Goal: Information Seeking & Learning: Learn about a topic

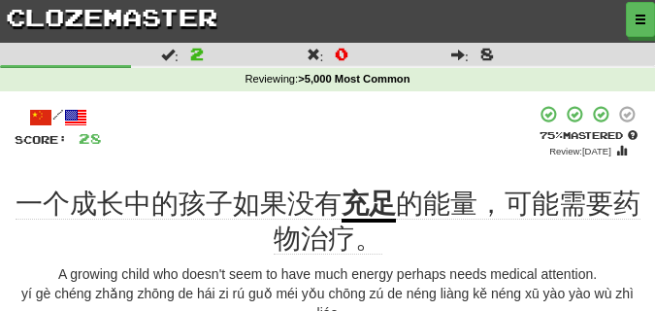
scroll to position [146, 0]
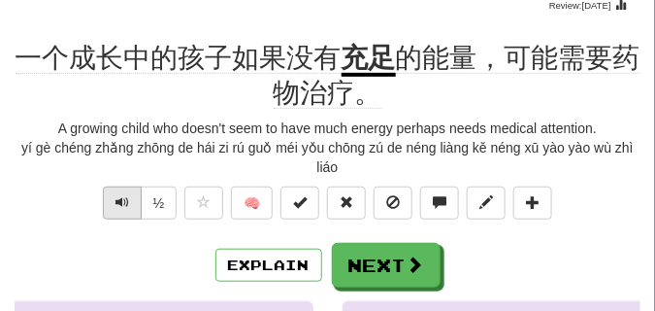
click at [130, 200] on button "Text-to-speech controls" at bounding box center [122, 202] width 39 height 33
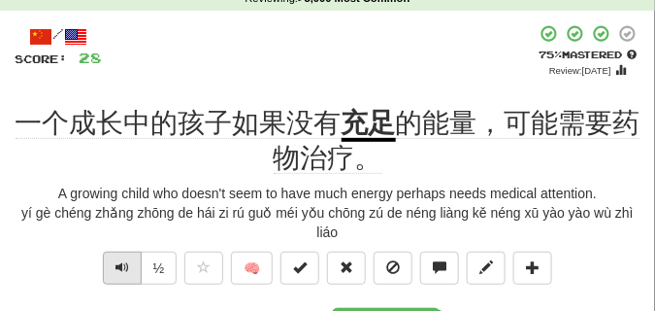
scroll to position [97, 0]
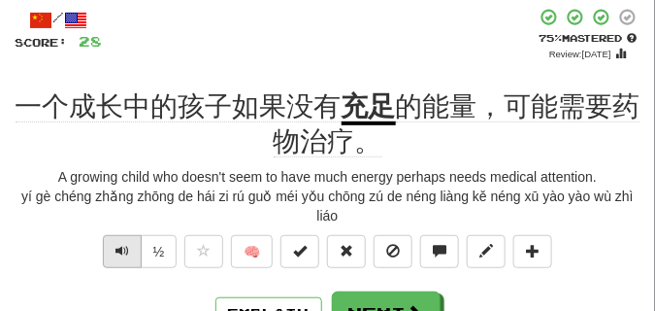
click at [125, 254] on span "Text-to-speech controls" at bounding box center [123, 251] width 14 height 14
click at [124, 253] on span "Text-to-speech controls" at bounding box center [123, 251] width 14 height 14
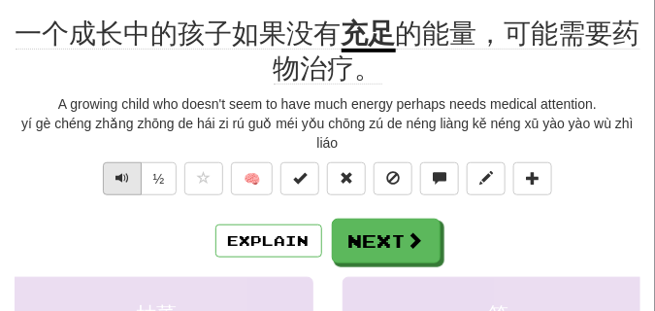
scroll to position [194, 0]
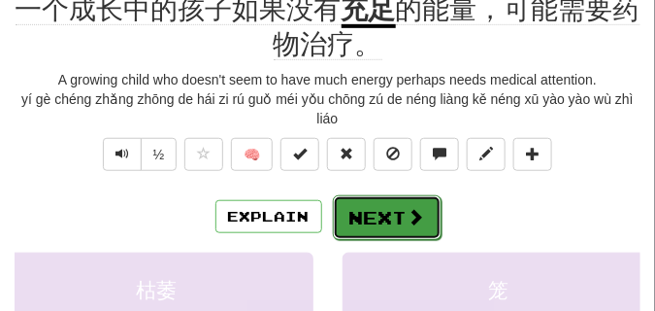
click at [372, 210] on button "Next" at bounding box center [387, 217] width 109 height 45
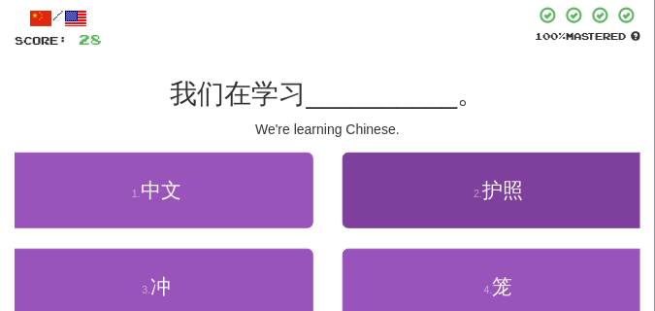
scroll to position [87, 0]
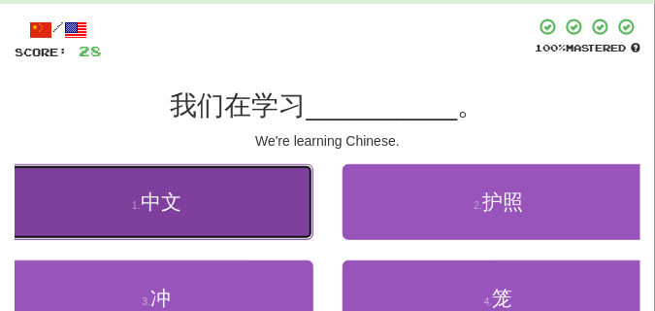
click at [196, 197] on button "1 . 中文" at bounding box center [157, 202] width 314 height 76
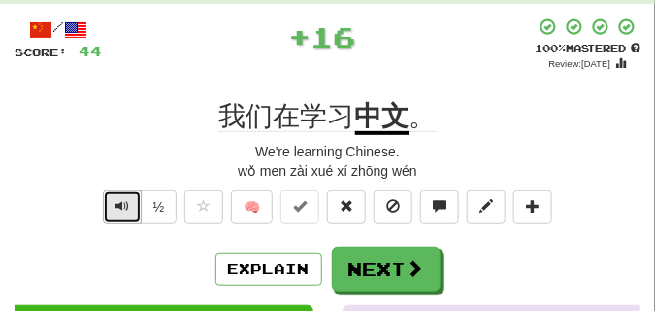
click at [119, 210] on span "Text-to-speech controls" at bounding box center [123, 206] width 14 height 14
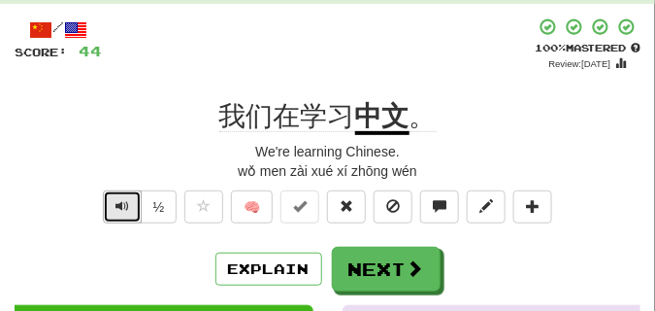
click at [119, 210] on span "Text-to-speech controls" at bounding box center [123, 206] width 14 height 14
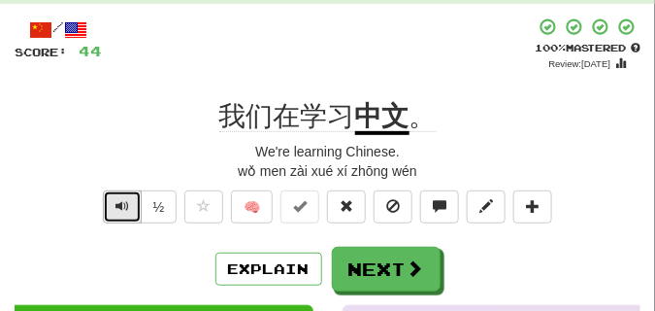
click at [123, 199] on span "Text-to-speech controls" at bounding box center [123, 206] width 14 height 14
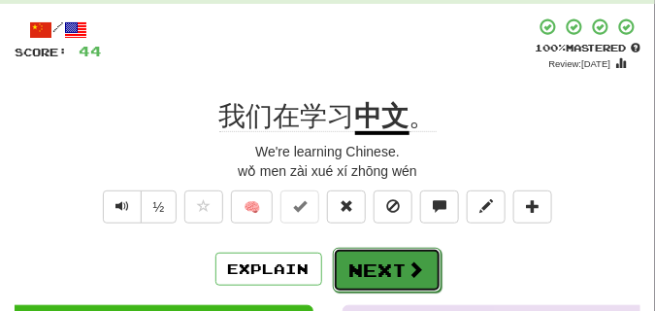
click at [369, 261] on button "Next" at bounding box center [387, 270] width 109 height 45
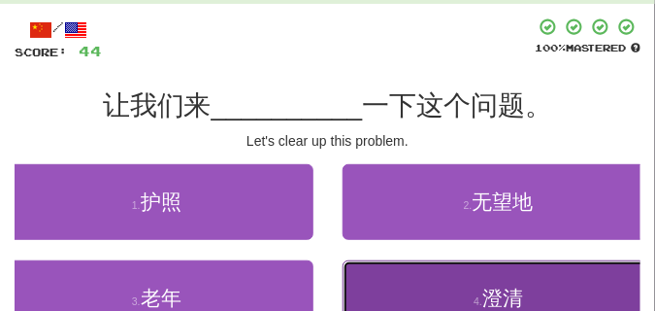
click at [435, 290] on button "4 . 澄清" at bounding box center [500, 298] width 314 height 76
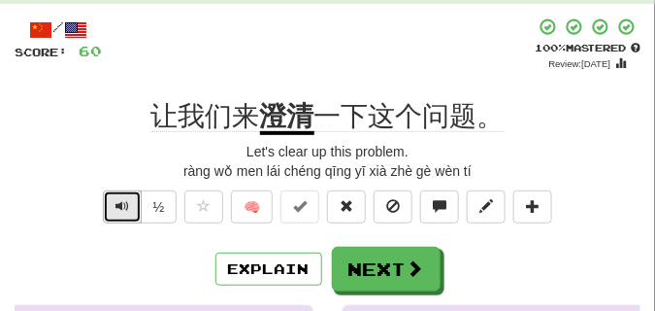
click at [128, 211] on button "Text-to-speech controls" at bounding box center [122, 206] width 39 height 33
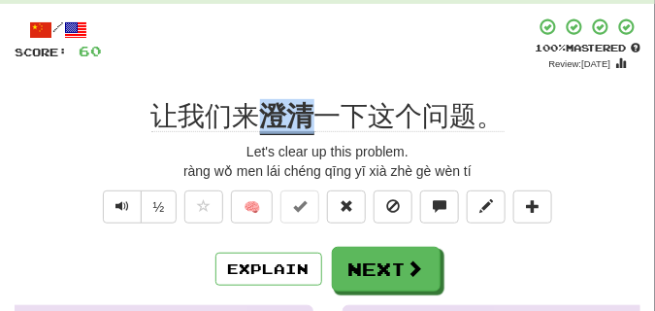
drag, startPoint x: 268, startPoint y: 114, endPoint x: 305, endPoint y: 121, distance: 37.7
click at [305, 121] on u "澄清" at bounding box center [287, 118] width 54 height 34
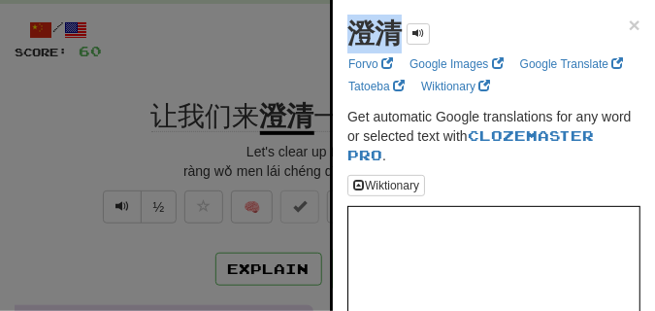
drag, startPoint x: 345, startPoint y: 42, endPoint x: 407, endPoint y: 46, distance: 62.3
copy strong "澄清"
click at [178, 71] on div at bounding box center [327, 155] width 655 height 311
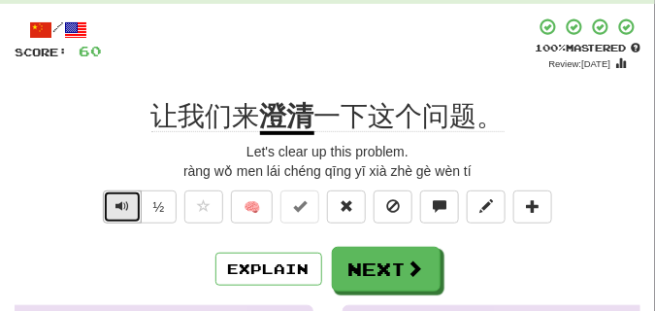
click at [133, 208] on button "Text-to-speech controls" at bounding box center [122, 206] width 39 height 33
click at [132, 206] on button "Text-to-speech controls" at bounding box center [122, 206] width 39 height 33
click at [337, 195] on button at bounding box center [346, 206] width 39 height 33
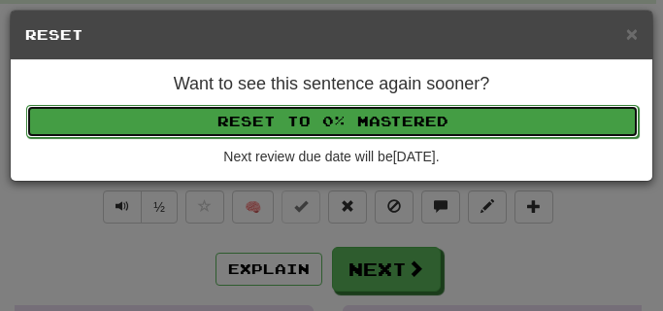
click at [329, 118] on button "Reset to 0% Mastered" at bounding box center [332, 121] width 613 height 33
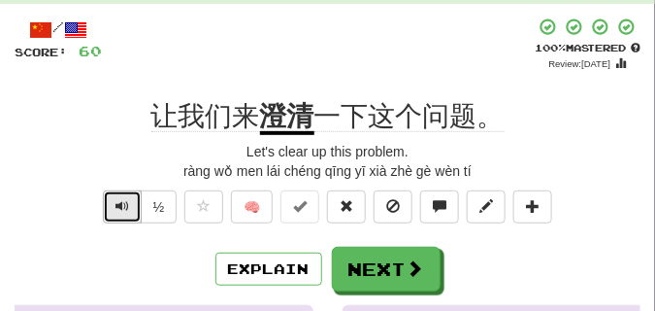
click at [132, 200] on button "Text-to-speech controls" at bounding box center [122, 206] width 39 height 33
click at [346, 213] on span at bounding box center [347, 206] width 14 height 14
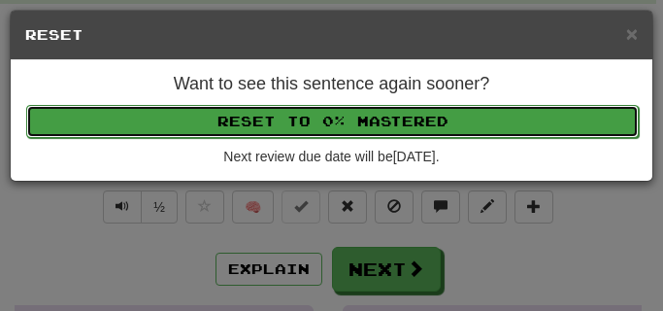
click at [339, 123] on button "Reset to 0% Mastered" at bounding box center [332, 121] width 613 height 33
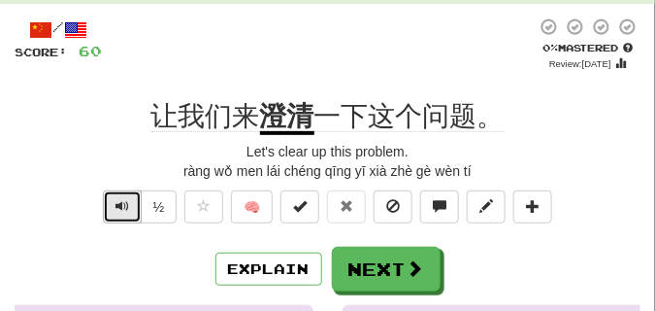
click at [117, 207] on span "Text-to-speech controls" at bounding box center [123, 206] width 14 height 14
click at [117, 206] on span "Text-to-speech controls" at bounding box center [123, 206] width 14 height 14
click at [116, 208] on span "Text-to-speech controls" at bounding box center [123, 206] width 14 height 14
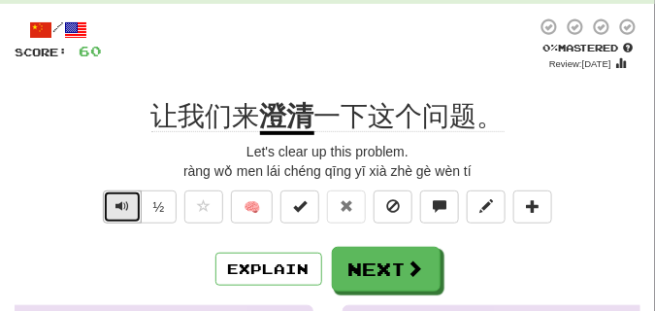
click at [116, 208] on span "Text-to-speech controls" at bounding box center [123, 206] width 14 height 14
click at [116, 209] on span "Text-to-speech controls" at bounding box center [123, 206] width 14 height 14
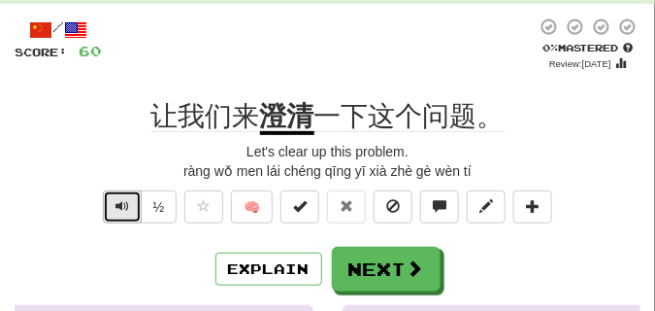
click at [116, 209] on span "Text-to-speech controls" at bounding box center [123, 206] width 14 height 14
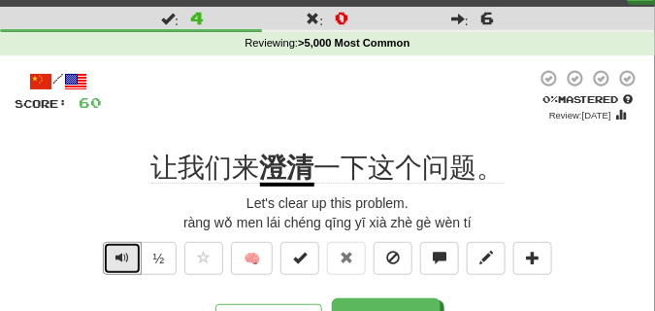
scroll to position [97, 0]
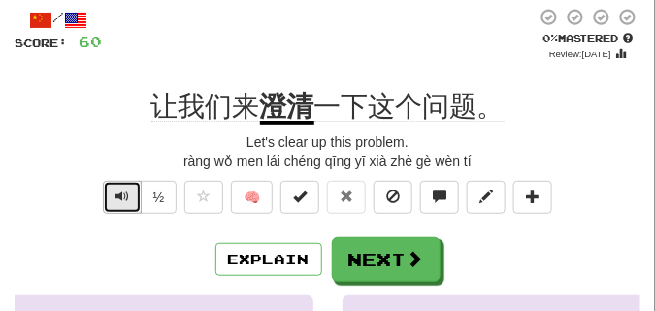
click at [121, 191] on span "Text-to-speech controls" at bounding box center [123, 196] width 14 height 14
click at [121, 190] on span "Text-to-speech controls" at bounding box center [123, 196] width 14 height 14
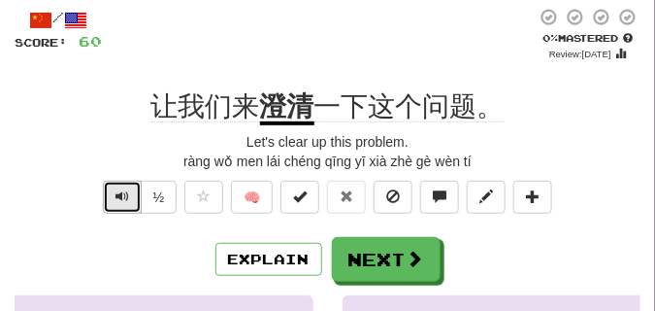
click at [121, 190] on span "Text-to-speech controls" at bounding box center [123, 196] width 14 height 14
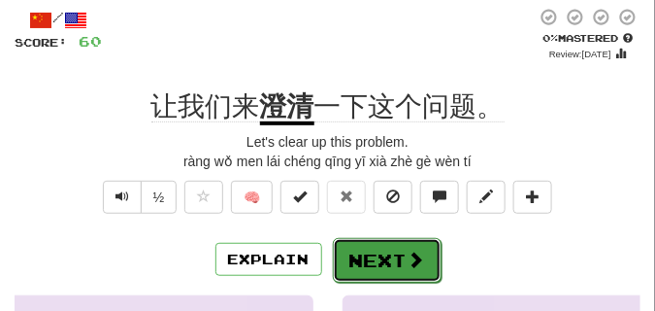
click at [377, 251] on button "Next" at bounding box center [387, 260] width 109 height 45
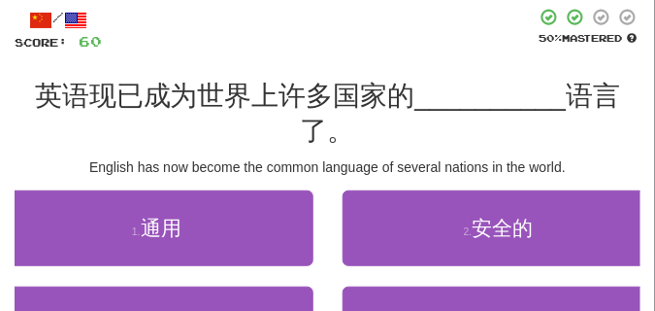
scroll to position [146, 0]
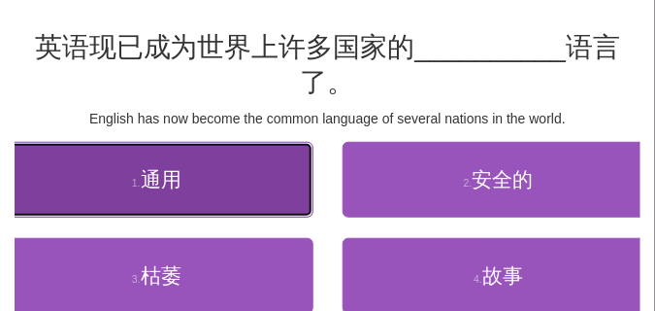
click at [127, 181] on button "1 . 通用" at bounding box center [157, 180] width 314 height 76
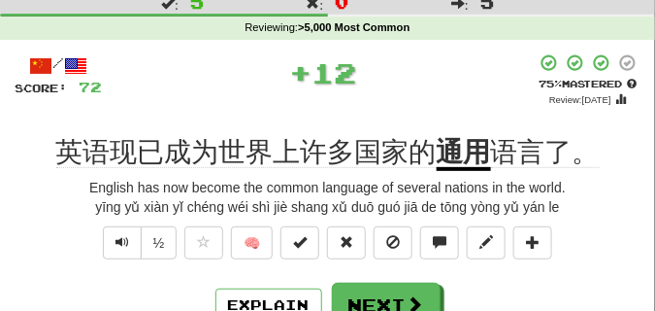
scroll to position [49, 0]
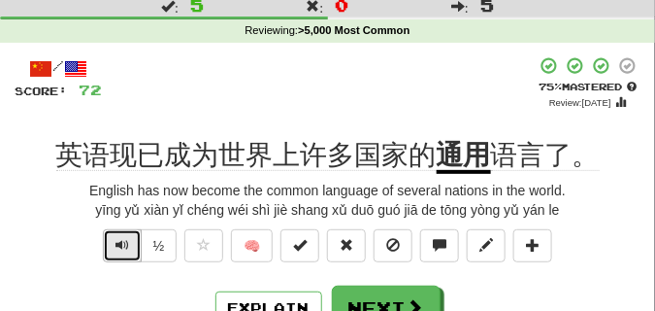
click at [121, 243] on span "Text-to-speech controls" at bounding box center [123, 245] width 14 height 14
click at [117, 241] on span "Text-to-speech controls" at bounding box center [123, 245] width 14 height 14
click at [118, 240] on span "Text-to-speech controls" at bounding box center [123, 245] width 14 height 14
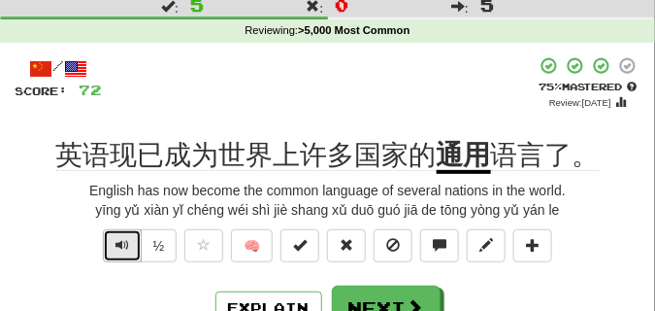
click at [118, 239] on span "Text-to-speech controls" at bounding box center [123, 245] width 14 height 14
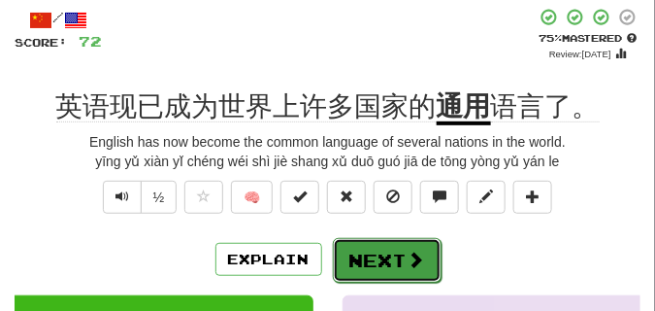
click at [370, 247] on button "Next" at bounding box center [387, 260] width 109 height 45
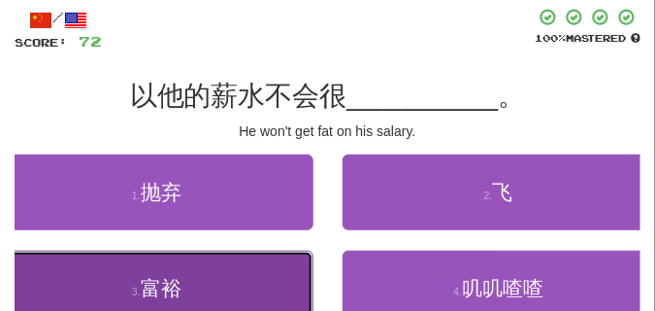
click at [173, 285] on span "富裕" at bounding box center [161, 288] width 41 height 22
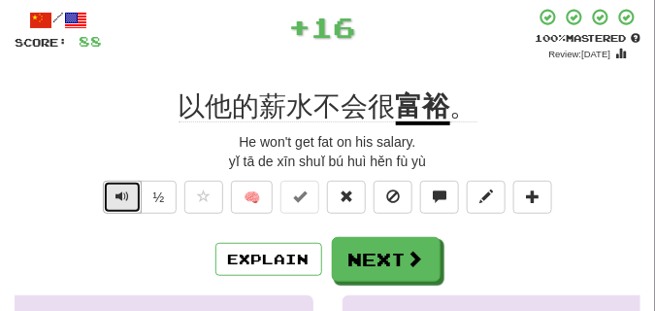
click at [119, 196] on span "Text-to-speech controls" at bounding box center [123, 196] width 14 height 14
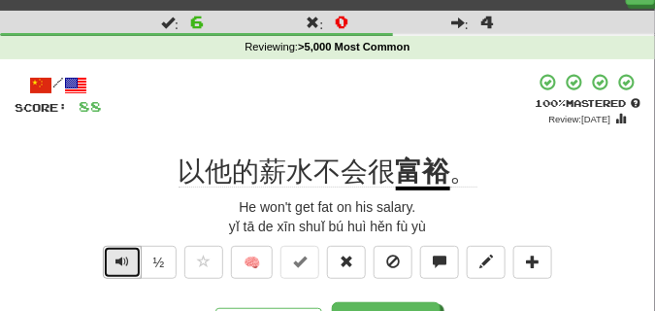
scroll to position [49, 0]
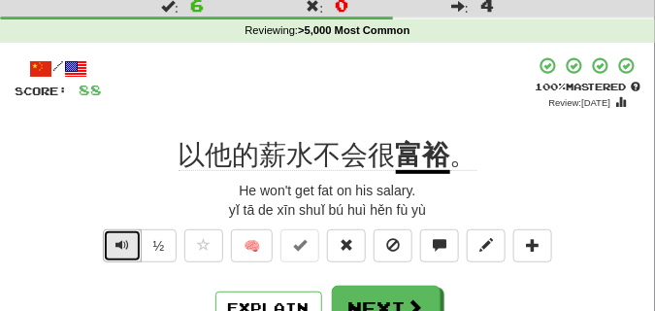
click at [120, 243] on span "Text-to-speech controls" at bounding box center [123, 245] width 14 height 14
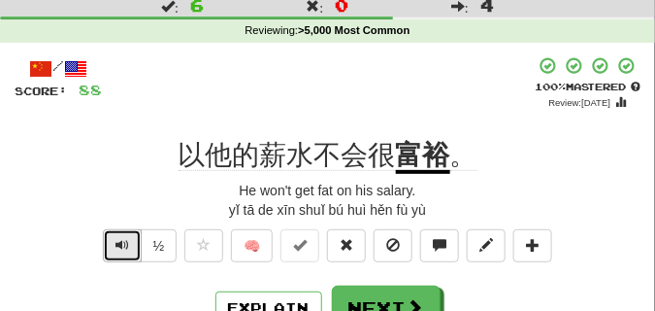
click at [120, 243] on span "Text-to-speech controls" at bounding box center [123, 245] width 14 height 14
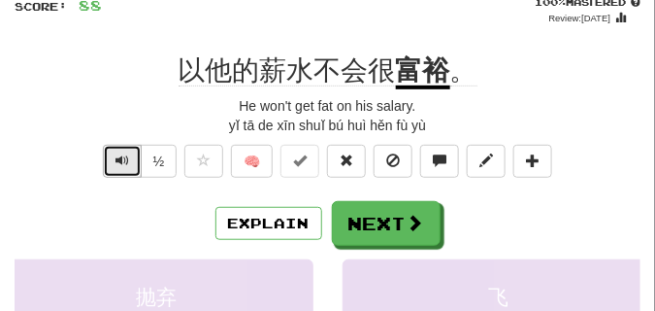
scroll to position [146, 0]
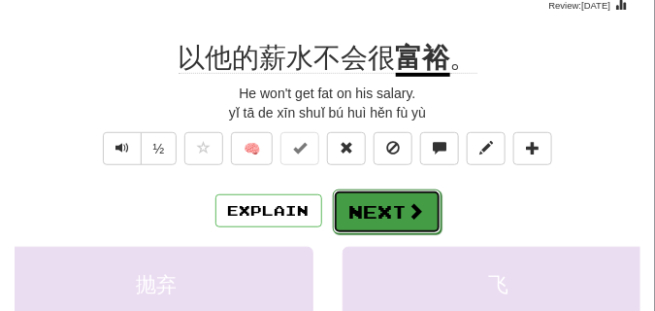
click at [355, 213] on button "Next" at bounding box center [387, 211] width 109 height 45
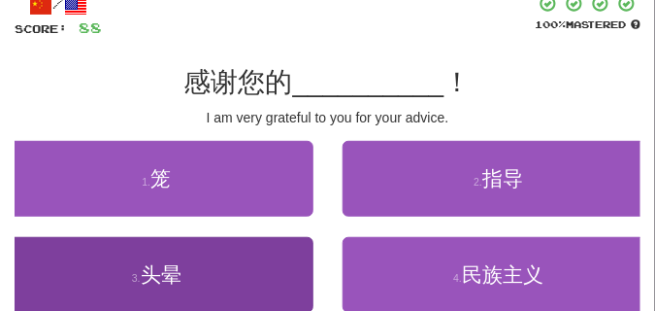
scroll to position [97, 0]
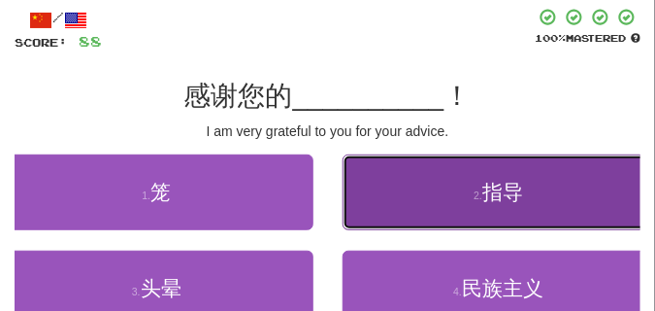
click at [414, 202] on button "2 . 指导" at bounding box center [500, 192] width 314 height 76
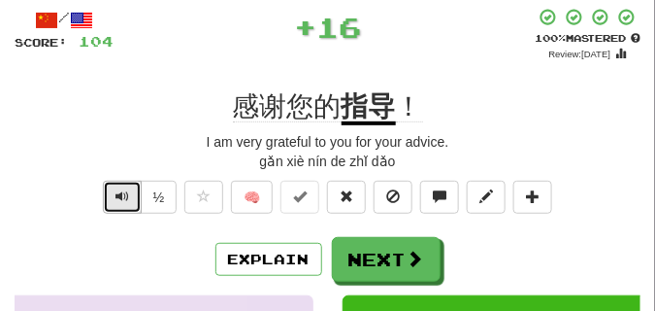
click at [112, 206] on button "Text-to-speech controls" at bounding box center [122, 197] width 39 height 33
click at [117, 192] on span "Text-to-speech controls" at bounding box center [123, 196] width 14 height 14
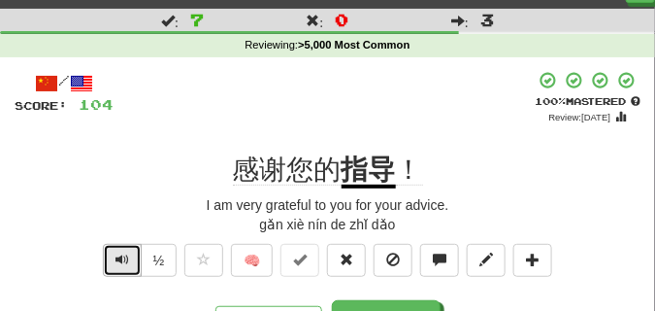
scroll to position [49, 0]
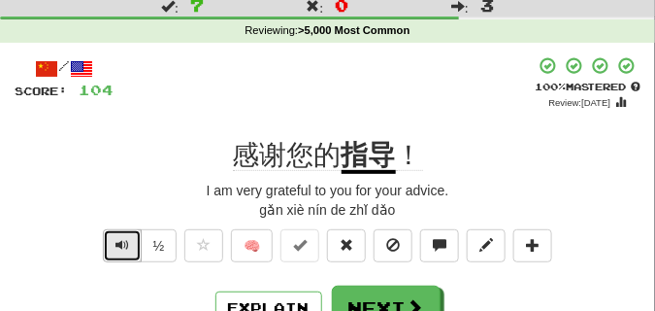
click at [123, 241] on span "Text-to-speech controls" at bounding box center [123, 245] width 14 height 14
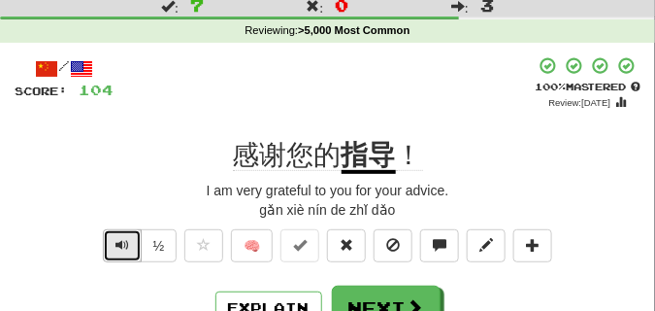
click at [123, 241] on span "Text-to-speech controls" at bounding box center [123, 245] width 14 height 14
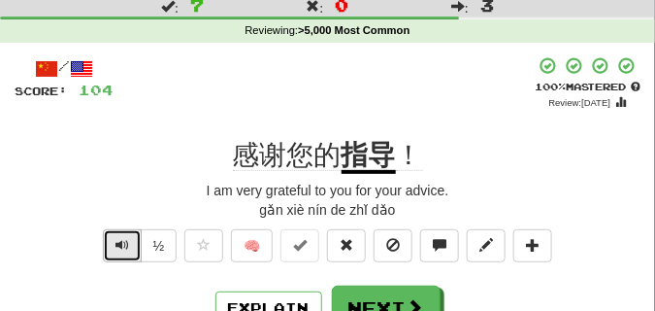
click at [123, 241] on span "Text-to-speech controls" at bounding box center [123, 245] width 14 height 14
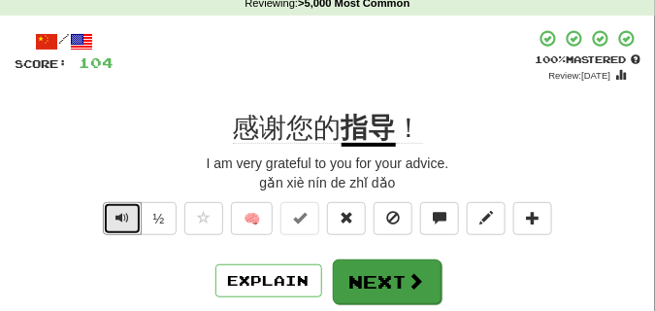
scroll to position [97, 0]
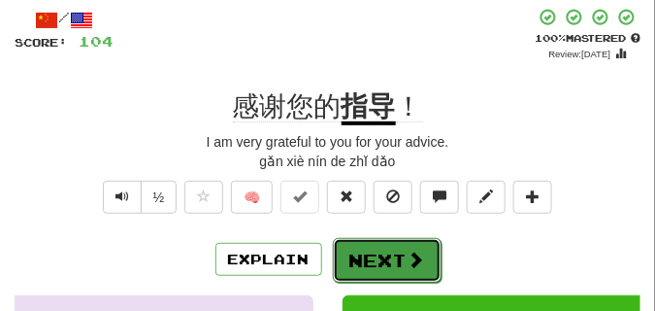
click at [354, 260] on button "Next" at bounding box center [387, 260] width 109 height 45
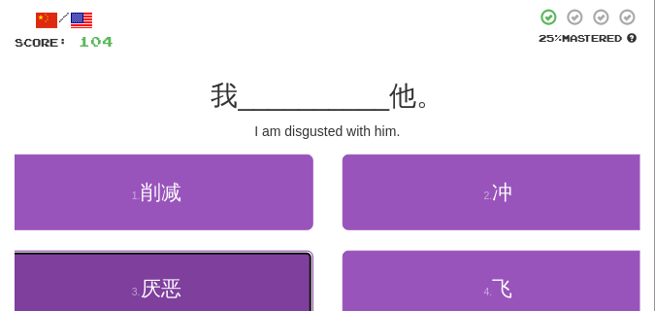
click at [201, 279] on button "3 . 厌恶" at bounding box center [157, 289] width 314 height 76
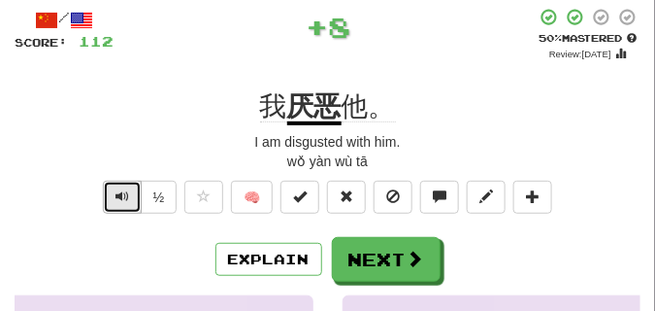
click at [110, 197] on button "Text-to-speech controls" at bounding box center [122, 197] width 39 height 33
click at [121, 194] on span "Text-to-speech controls" at bounding box center [123, 196] width 14 height 14
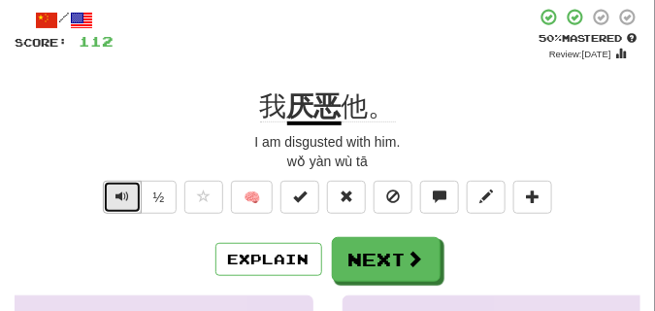
click at [121, 194] on span "Text-to-speech controls" at bounding box center [123, 196] width 14 height 14
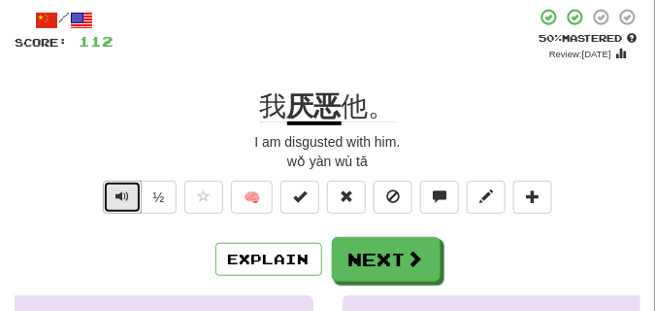
click at [121, 194] on span "Text-to-speech controls" at bounding box center [123, 196] width 14 height 14
click at [121, 185] on button "Text-to-speech controls" at bounding box center [122, 197] width 39 height 33
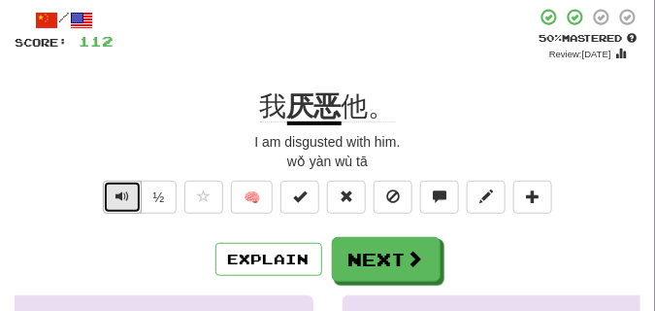
click at [121, 185] on button "Text-to-speech controls" at bounding box center [122, 197] width 39 height 33
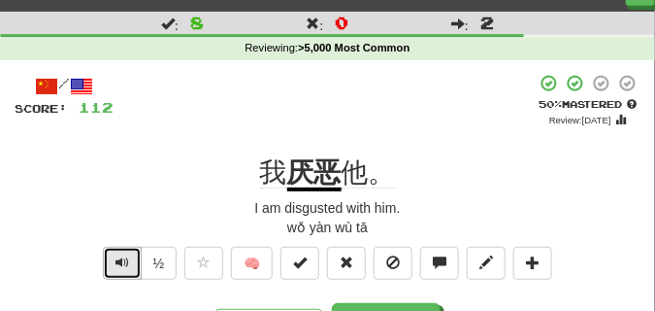
scroll to position [49, 0]
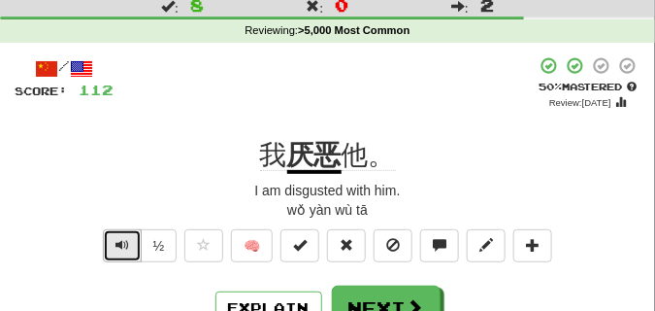
click at [128, 239] on button "Text-to-speech controls" at bounding box center [122, 245] width 39 height 33
click at [127, 239] on span "Text-to-speech controls" at bounding box center [123, 245] width 14 height 14
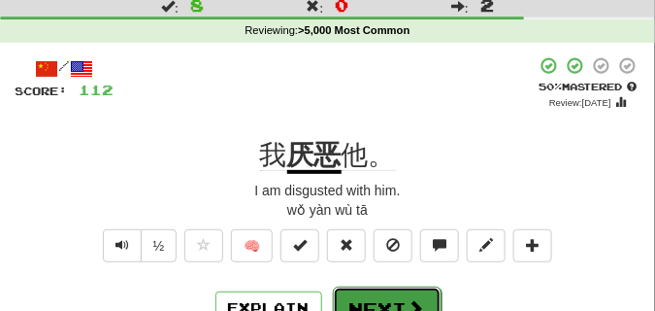
click at [361, 292] on button "Next" at bounding box center [387, 308] width 109 height 45
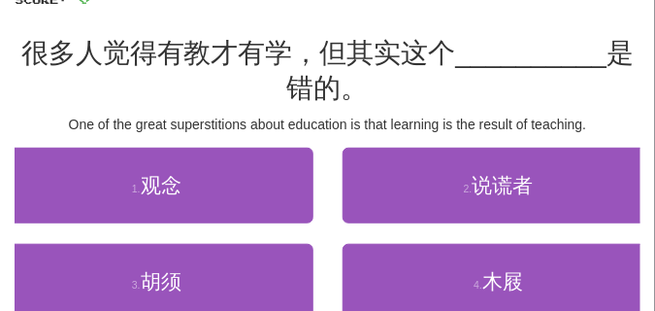
scroll to position [194, 0]
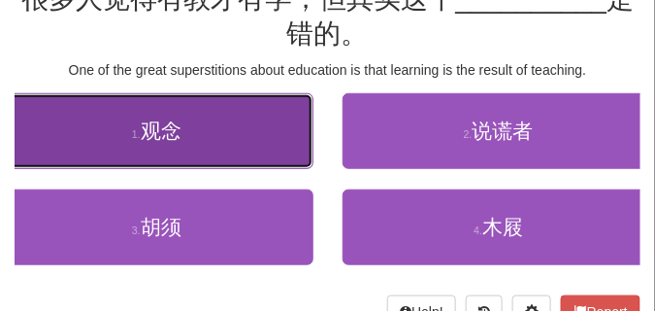
click at [120, 141] on button "1 . 观念" at bounding box center [157, 131] width 314 height 76
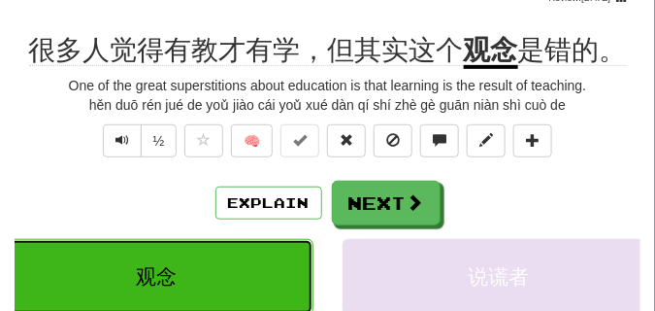
scroll to position [107, 0]
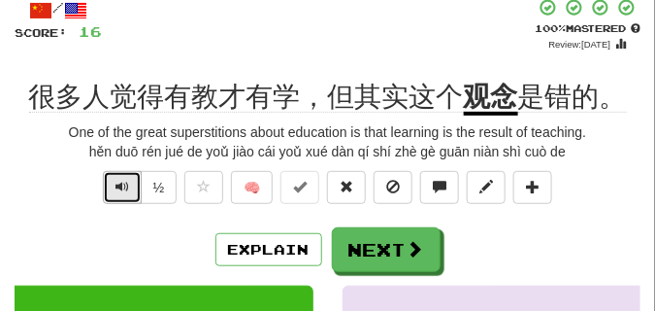
click at [118, 189] on span "Text-to-speech controls" at bounding box center [123, 187] width 14 height 14
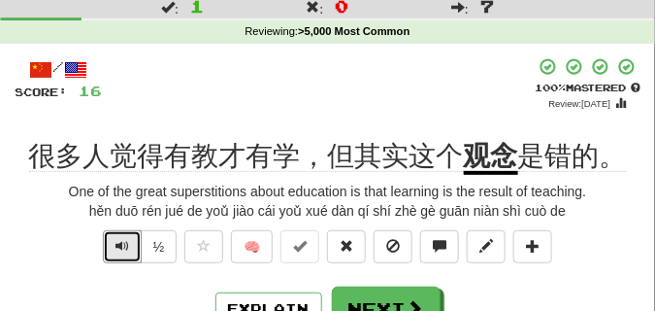
scroll to position [97, 0]
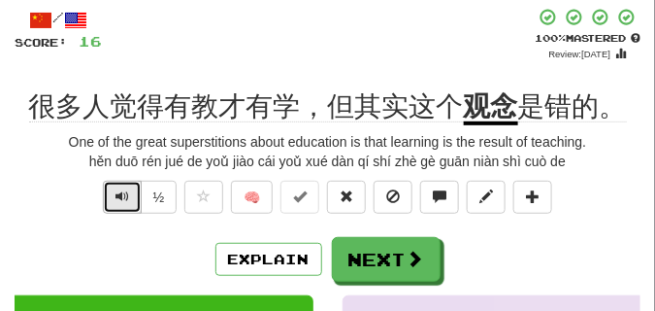
click at [118, 193] on span "Text-to-speech controls" at bounding box center [123, 196] width 14 height 14
click at [118, 190] on span "Text-to-speech controls" at bounding box center [123, 196] width 14 height 14
click at [124, 194] on span "Text-to-speech controls" at bounding box center [123, 196] width 14 height 14
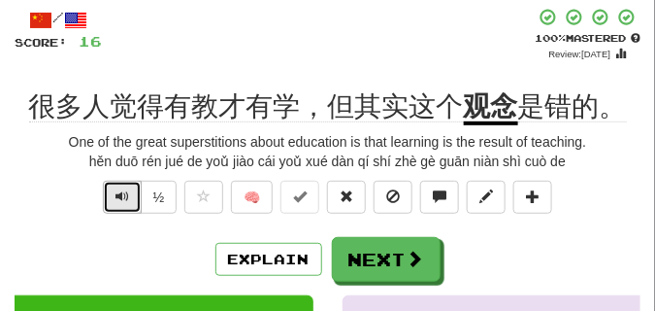
click at [124, 194] on span "Text-to-speech controls" at bounding box center [123, 196] width 14 height 14
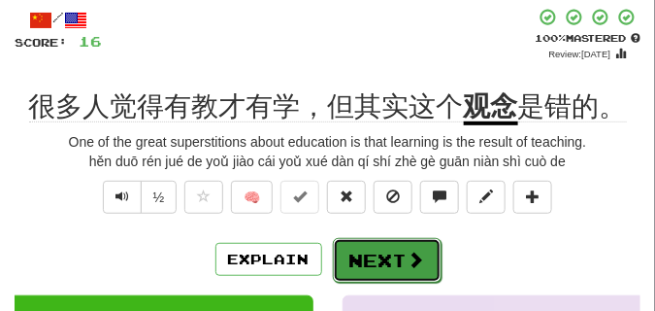
click at [376, 246] on button "Next" at bounding box center [387, 260] width 109 height 45
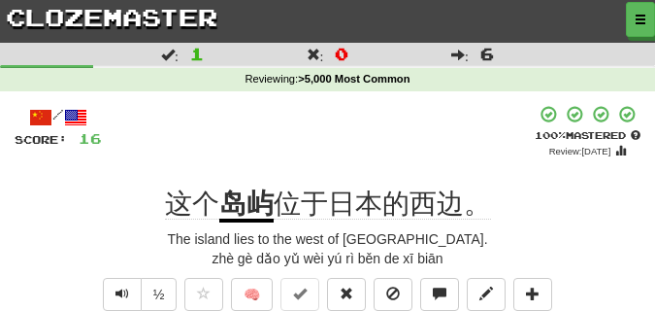
scroll to position [97, 0]
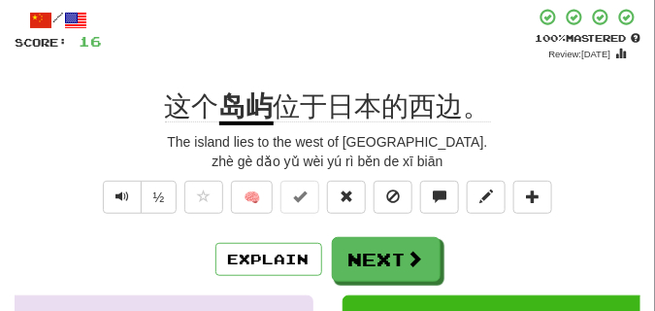
click at [117, 199] on span "Text-to-speech controls" at bounding box center [123, 196] width 14 height 14
click at [123, 196] on span "Text-to-speech controls" at bounding box center [123, 196] width 14 height 14
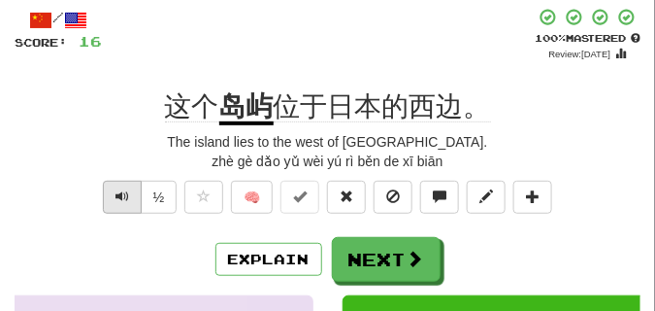
click at [126, 200] on span "Text-to-speech controls" at bounding box center [123, 196] width 14 height 14
click at [126, 199] on span "Text-to-speech controls" at bounding box center [123, 196] width 14 height 14
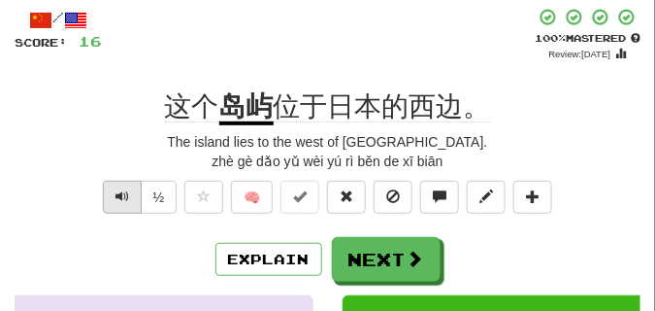
click at [126, 199] on span "Text-to-speech controls" at bounding box center [123, 196] width 14 height 14
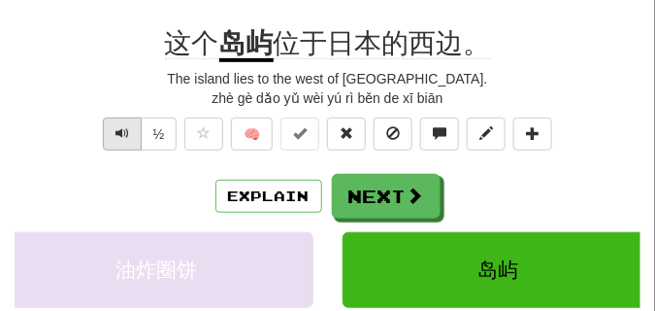
scroll to position [194, 0]
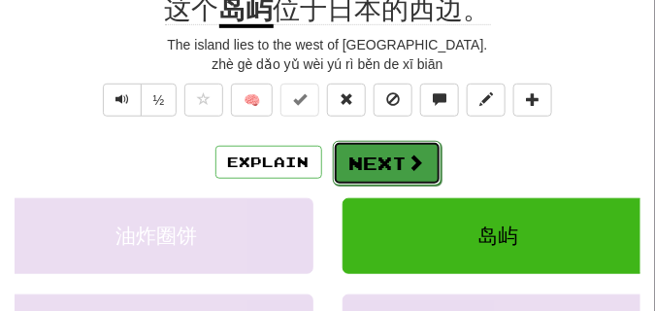
click at [359, 158] on button "Next" at bounding box center [387, 163] width 109 height 45
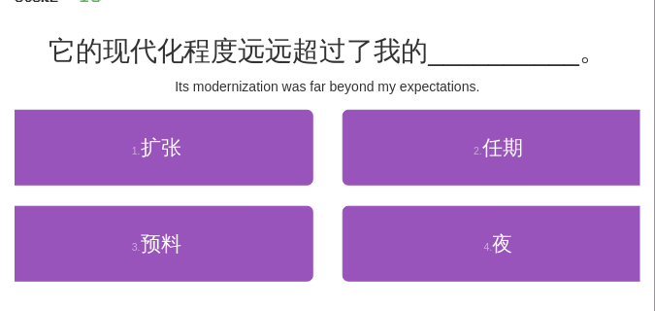
scroll to position [87, 0]
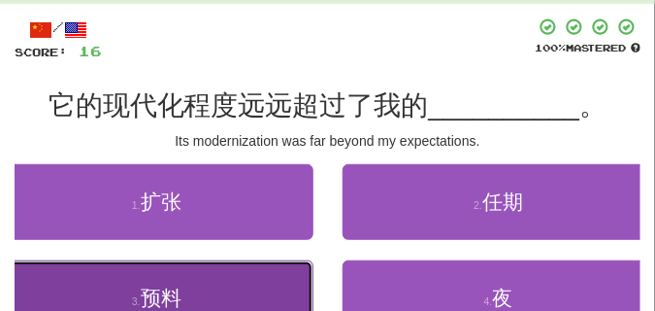
click at [126, 284] on button "3 . 预料" at bounding box center [157, 298] width 314 height 76
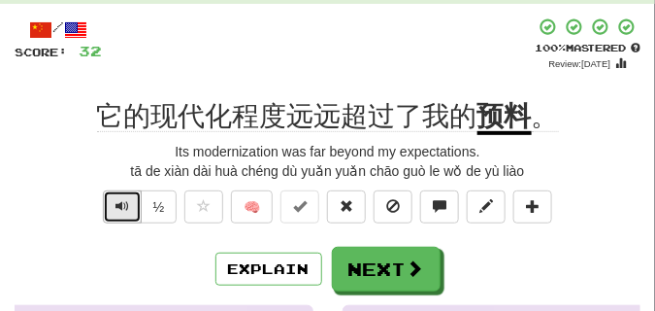
click at [112, 205] on button "Text-to-speech controls" at bounding box center [122, 206] width 39 height 33
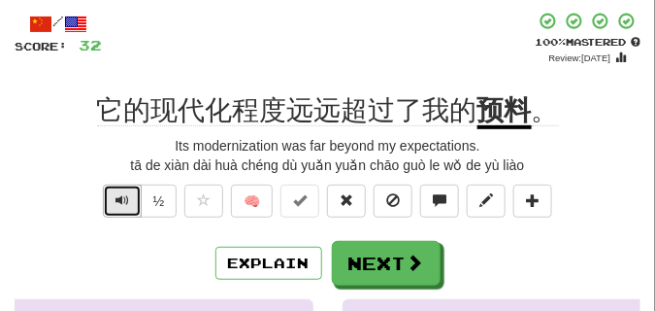
scroll to position [97, 0]
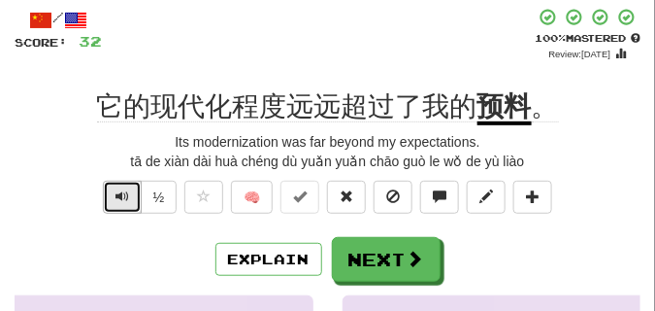
click at [118, 193] on span "Text-to-speech controls" at bounding box center [123, 196] width 14 height 14
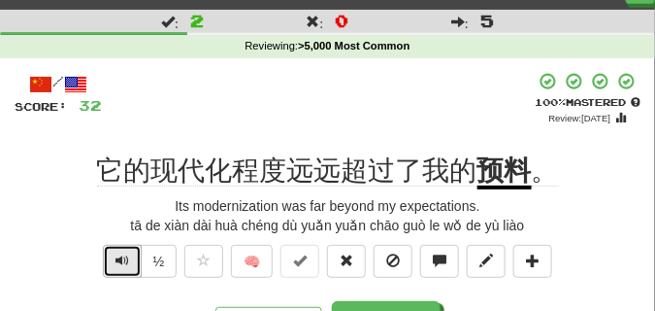
scroll to position [49, 0]
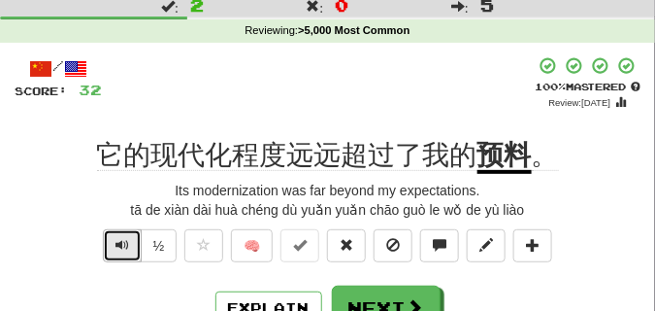
click at [125, 240] on span "Text-to-speech controls" at bounding box center [123, 245] width 14 height 14
click at [124, 240] on span "Text-to-speech controls" at bounding box center [123, 245] width 14 height 14
click at [370, 107] on div "+ 16" at bounding box center [318, 82] width 433 height 53
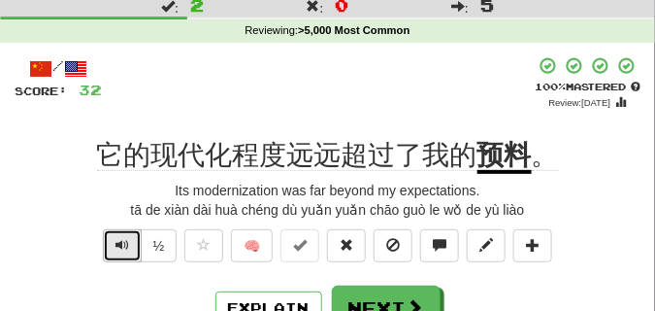
click at [116, 250] on span "Text-to-speech controls" at bounding box center [123, 245] width 14 height 14
click at [125, 246] on span "Text-to-speech controls" at bounding box center [123, 245] width 14 height 14
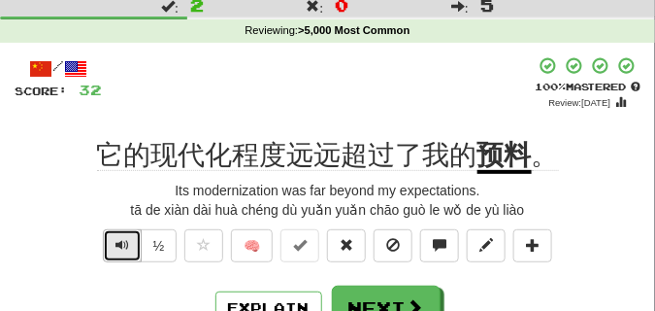
click at [125, 246] on span "Text-to-speech controls" at bounding box center [123, 245] width 14 height 14
click at [110, 244] on button "Text-to-speech controls" at bounding box center [122, 245] width 39 height 33
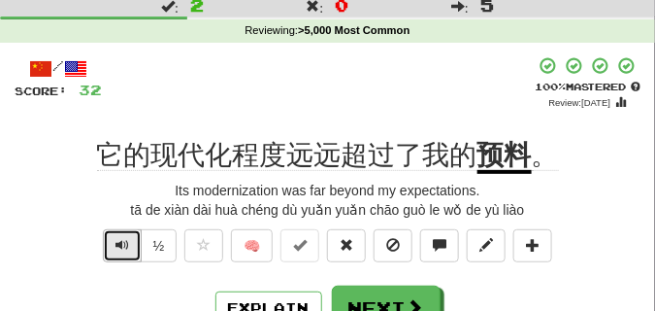
click at [110, 244] on button "Text-to-speech controls" at bounding box center [122, 245] width 39 height 33
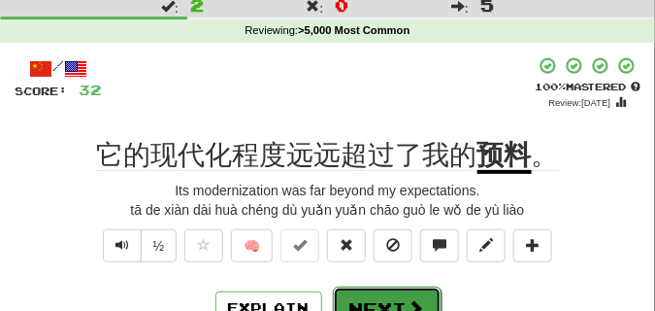
click at [364, 297] on button "Next" at bounding box center [387, 308] width 109 height 45
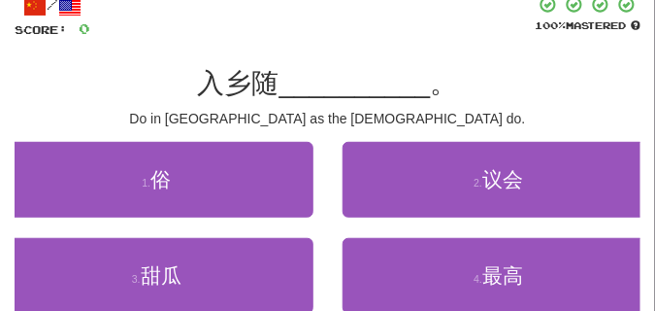
scroll to position [146, 0]
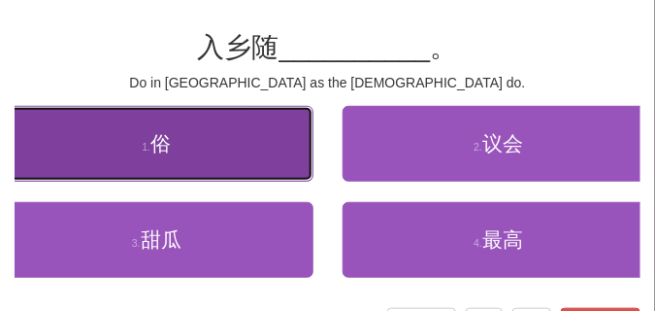
click at [183, 153] on button "1 . 俗" at bounding box center [157, 144] width 314 height 76
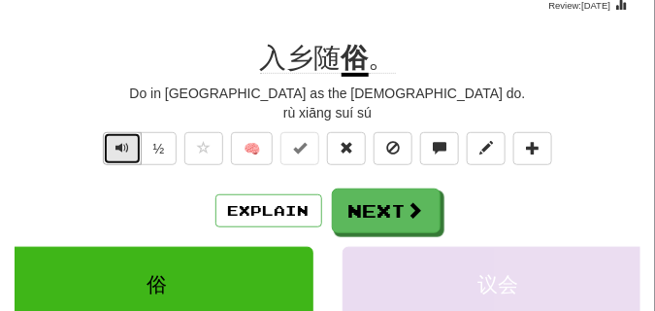
click at [116, 148] on span "Text-to-speech controls" at bounding box center [123, 148] width 14 height 14
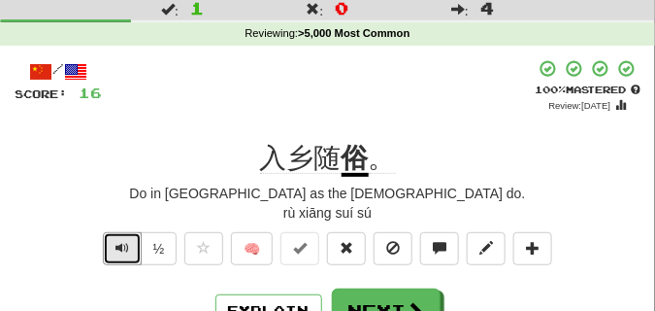
scroll to position [97, 0]
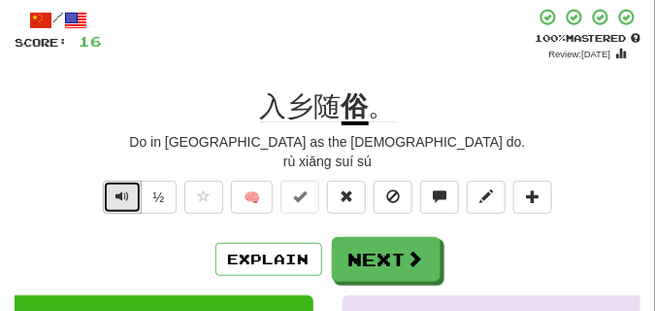
click at [116, 187] on button "Text-to-speech controls" at bounding box center [122, 197] width 39 height 33
click at [116, 189] on span "Text-to-speech controls" at bounding box center [123, 196] width 14 height 14
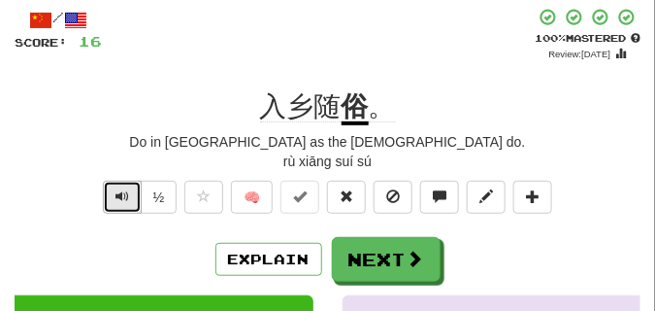
click at [126, 198] on span "Text-to-speech controls" at bounding box center [123, 196] width 14 height 14
click at [119, 199] on span "Text-to-speech controls" at bounding box center [123, 196] width 14 height 14
click at [119, 198] on span "Text-to-speech controls" at bounding box center [123, 196] width 14 height 14
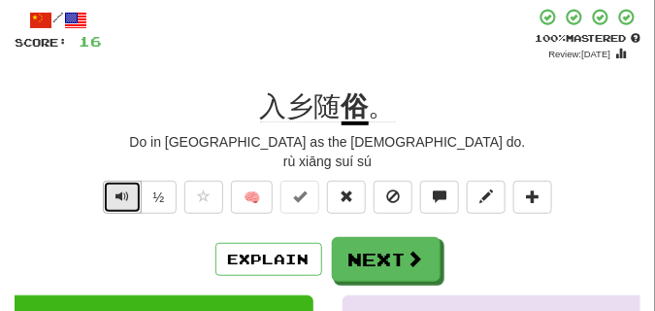
click at [119, 198] on span "Text-to-speech controls" at bounding box center [123, 196] width 14 height 14
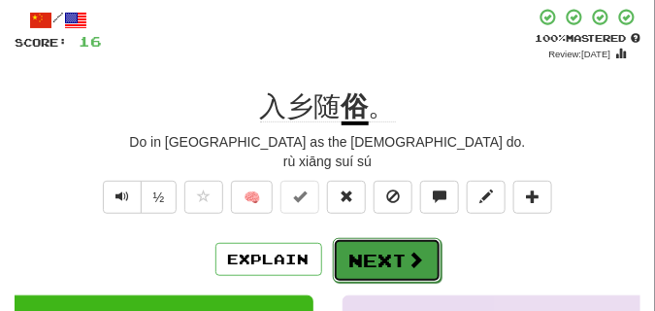
click at [411, 241] on button "Next" at bounding box center [387, 260] width 109 height 45
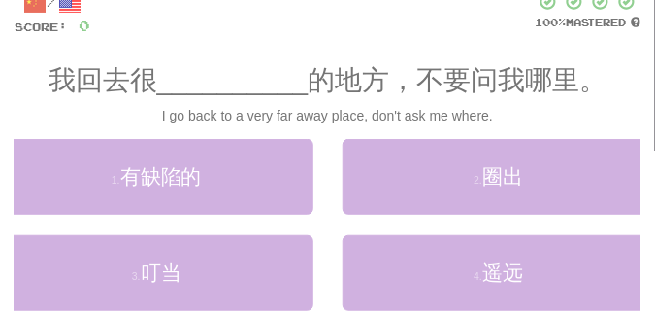
scroll to position [97, 0]
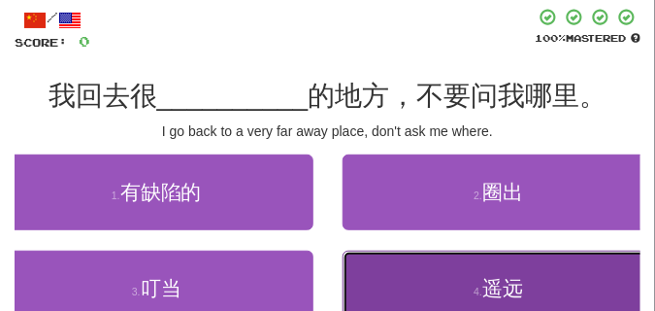
click at [442, 285] on button "4 . 遥远" at bounding box center [500, 289] width 314 height 76
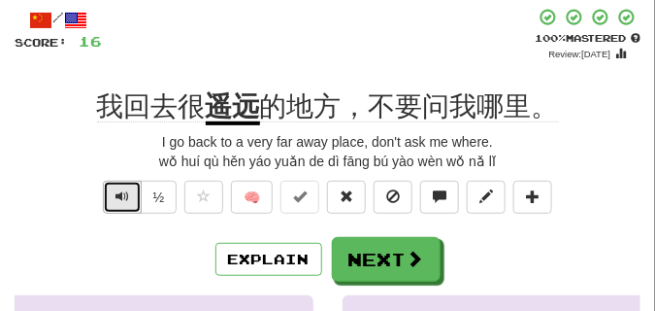
click at [116, 194] on span "Text-to-speech controls" at bounding box center [123, 196] width 14 height 14
click at [118, 190] on span "Text-to-speech controls" at bounding box center [123, 196] width 14 height 14
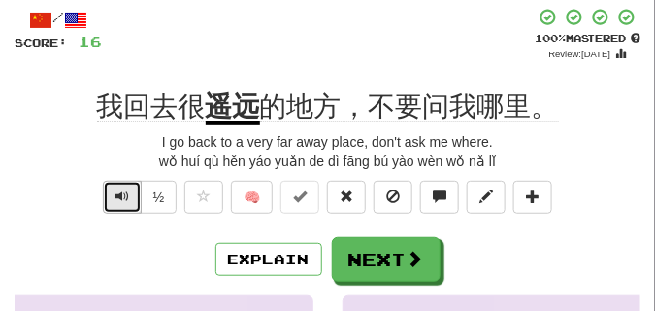
click at [118, 190] on span "Text-to-speech controls" at bounding box center [123, 196] width 14 height 14
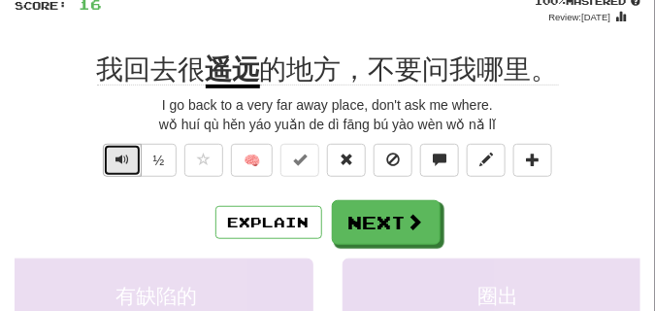
scroll to position [146, 0]
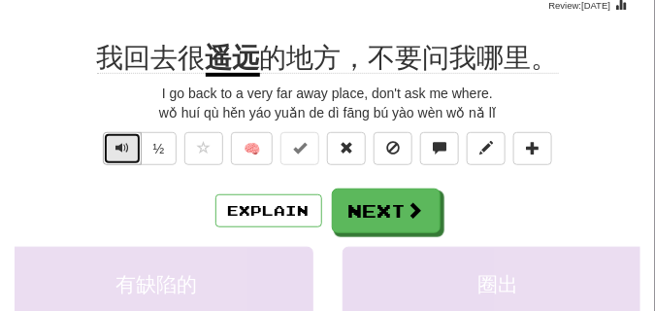
click at [117, 144] on span "Text-to-speech controls" at bounding box center [123, 148] width 14 height 14
click at [118, 151] on span "Text-to-speech controls" at bounding box center [123, 148] width 14 height 14
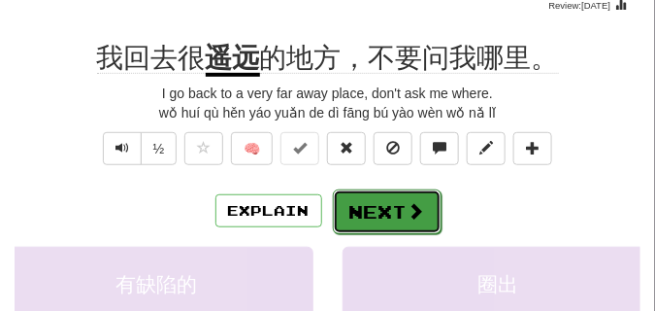
click at [370, 215] on button "Next" at bounding box center [387, 211] width 109 height 45
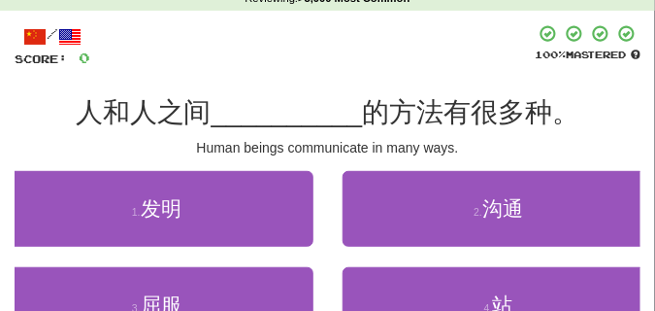
scroll to position [97, 0]
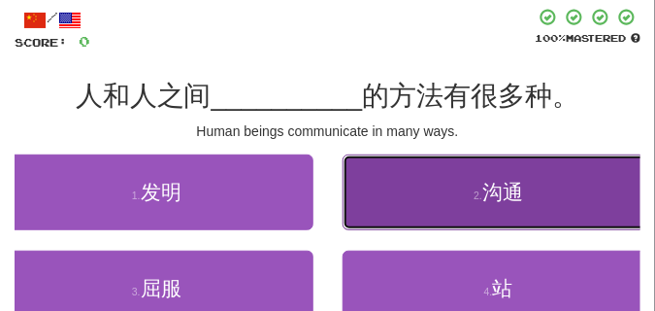
click at [423, 191] on button "2 . 沟通" at bounding box center [500, 192] width 314 height 76
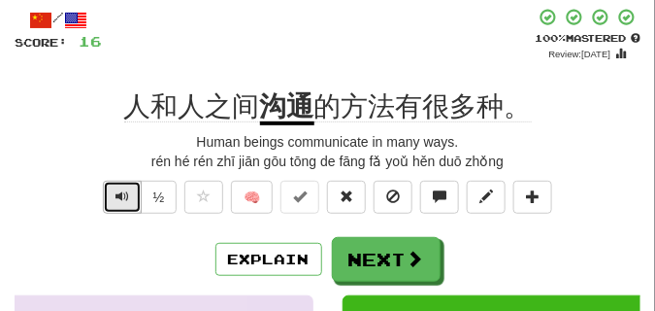
click at [121, 199] on span "Text-to-speech controls" at bounding box center [123, 196] width 14 height 14
click at [120, 197] on span "Text-to-speech controls" at bounding box center [123, 196] width 14 height 14
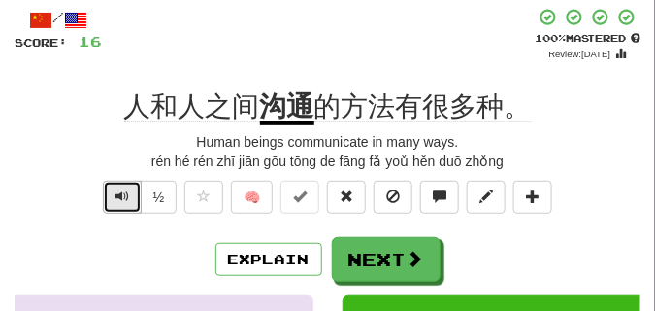
click at [120, 197] on span "Text-to-speech controls" at bounding box center [123, 196] width 14 height 14
click at [120, 196] on span "Text-to-speech controls" at bounding box center [123, 196] width 14 height 14
click at [110, 185] on button "Text-to-speech controls" at bounding box center [122, 197] width 39 height 33
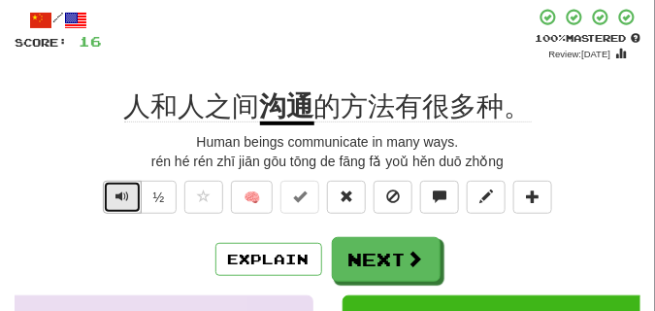
click at [118, 193] on span "Text-to-speech controls" at bounding box center [123, 196] width 14 height 14
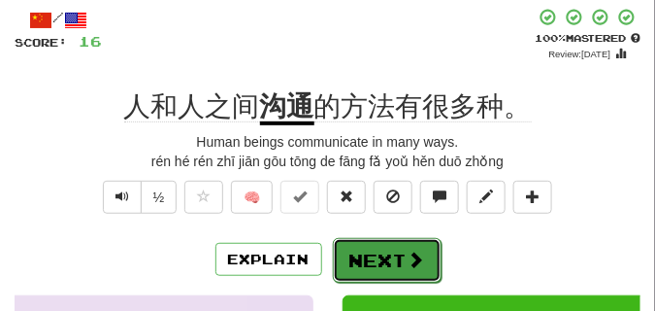
click at [394, 260] on button "Next" at bounding box center [387, 260] width 109 height 45
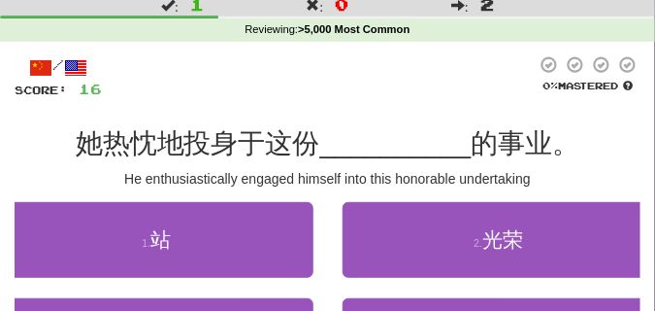
scroll to position [0, 0]
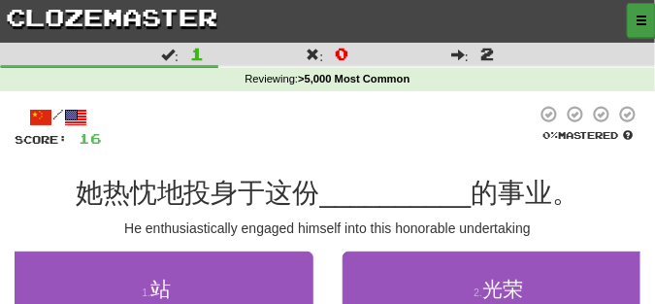
click at [637, 20] on button "button" at bounding box center [641, 20] width 29 height 35
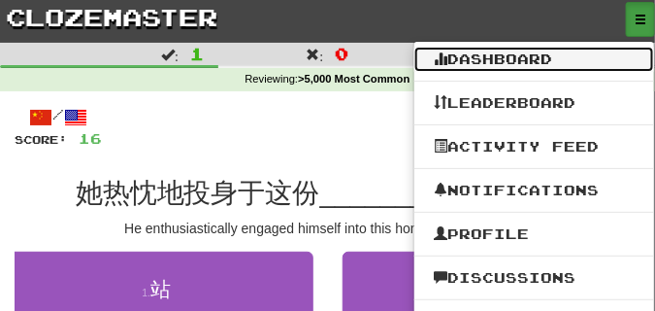
click at [519, 59] on link "Dashboard" at bounding box center [535, 59] width 240 height 25
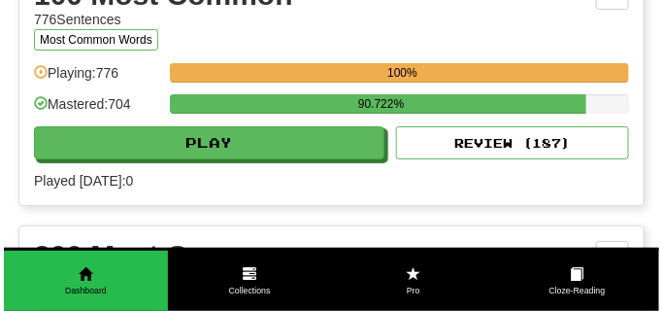
scroll to position [1311, 0]
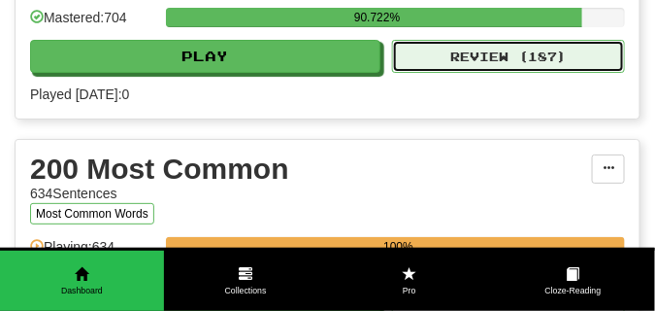
click at [445, 73] on button "Review ( 187 )" at bounding box center [508, 56] width 233 height 33
select select "**"
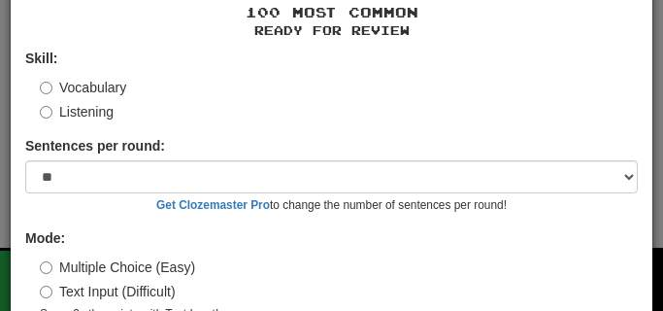
scroll to position [156, 0]
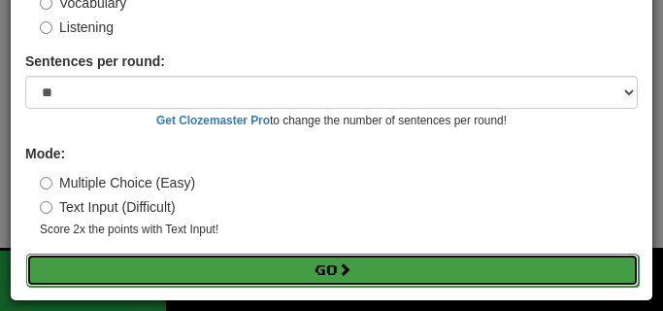
click at [229, 265] on button "Go" at bounding box center [332, 269] width 613 height 33
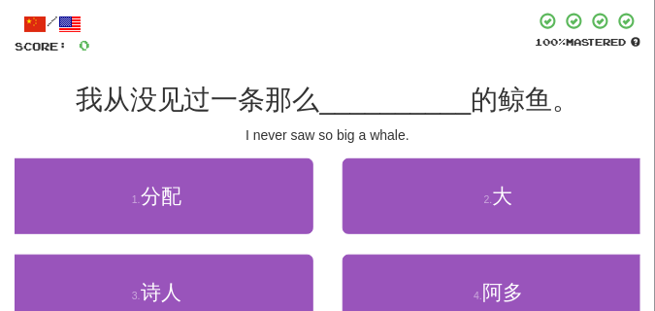
scroll to position [97, 0]
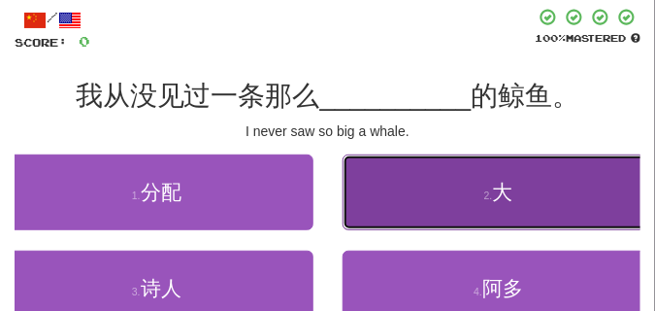
click at [481, 194] on button "2 . 大" at bounding box center [500, 192] width 314 height 76
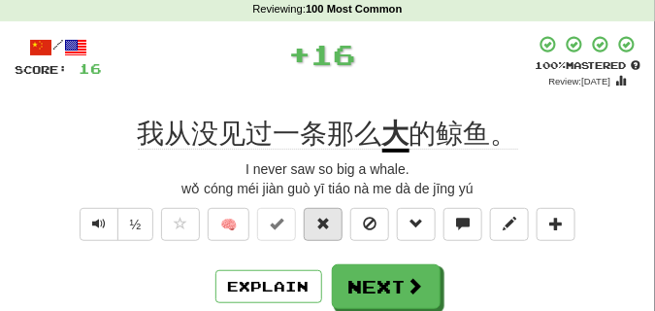
scroll to position [49, 0]
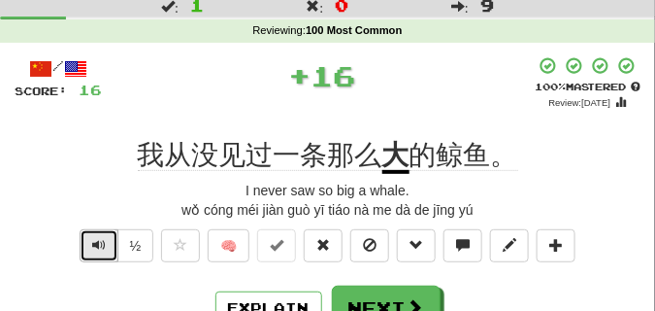
click at [96, 244] on span "Text-to-speech controls" at bounding box center [99, 245] width 14 height 14
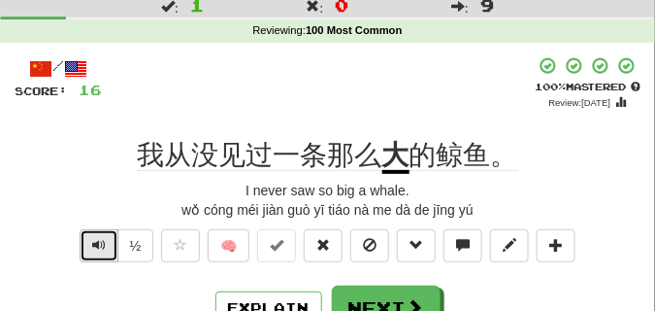
click at [100, 241] on span "Text-to-speech controls" at bounding box center [99, 245] width 14 height 14
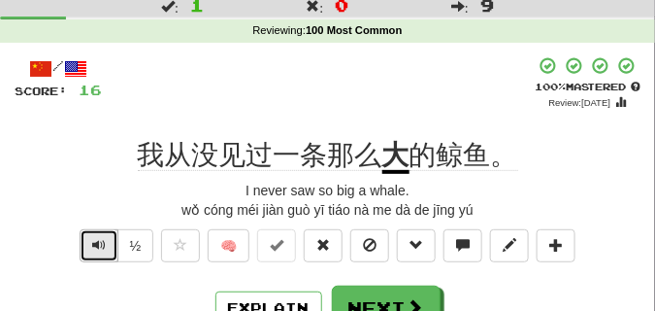
click at [100, 241] on span "Text-to-speech controls" at bounding box center [99, 245] width 14 height 14
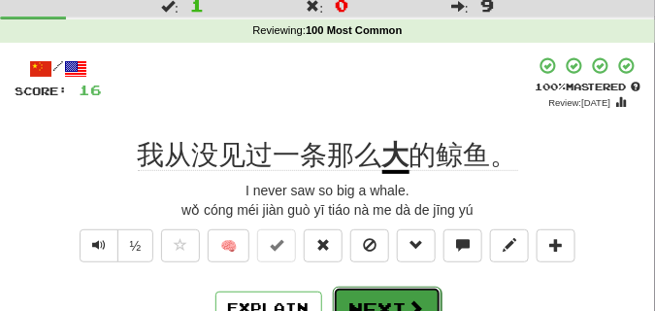
click at [348, 289] on button "Next" at bounding box center [387, 308] width 109 height 45
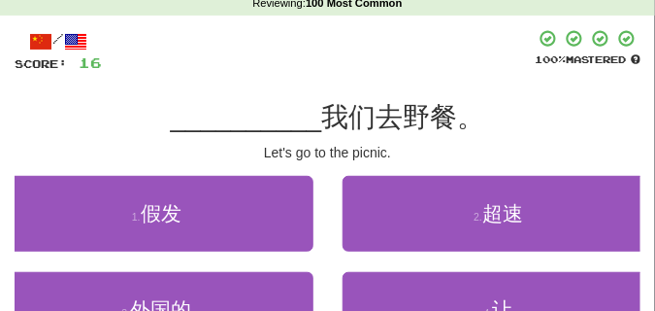
scroll to position [97, 0]
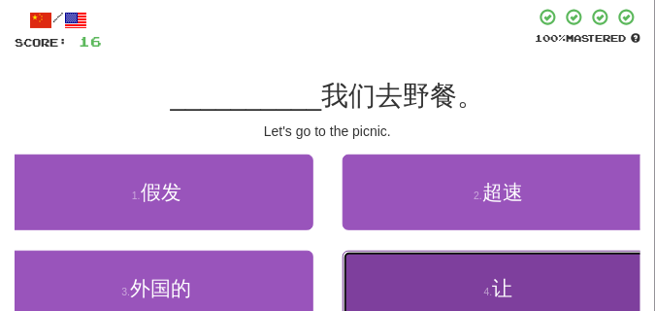
click at [425, 272] on button "4 . 让" at bounding box center [500, 289] width 314 height 76
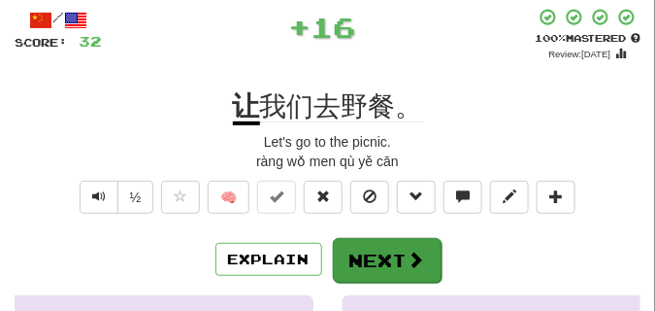
scroll to position [49, 0]
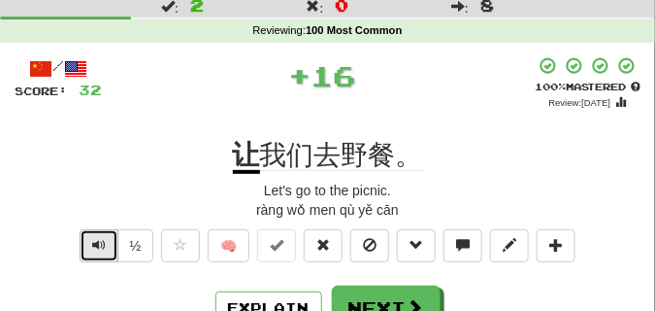
click at [100, 251] on span "Text-to-speech controls" at bounding box center [99, 245] width 14 height 14
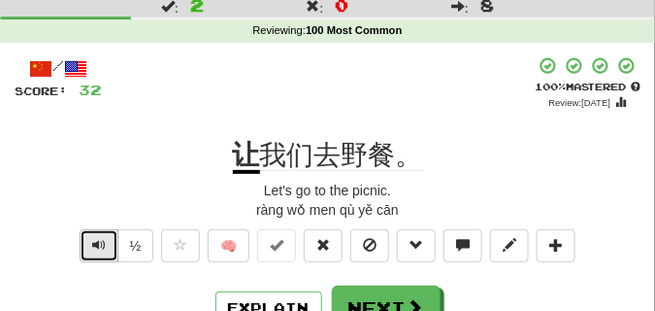
click at [100, 251] on span "Text-to-speech controls" at bounding box center [99, 245] width 14 height 14
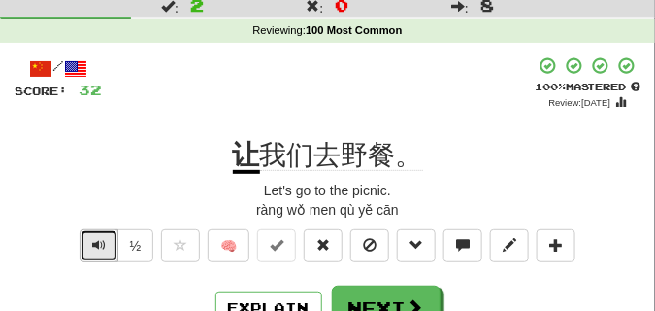
click at [100, 251] on span "Text-to-speech controls" at bounding box center [99, 245] width 14 height 14
click at [99, 245] on span "Text-to-speech controls" at bounding box center [99, 245] width 14 height 14
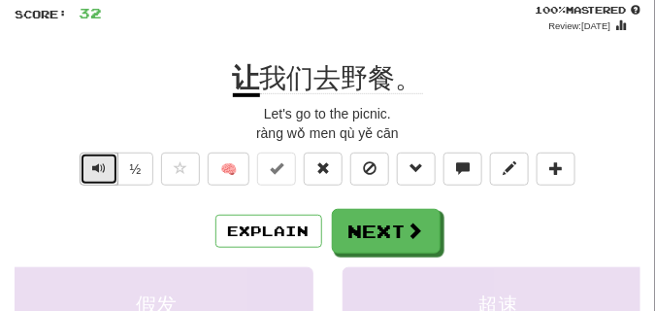
scroll to position [146, 0]
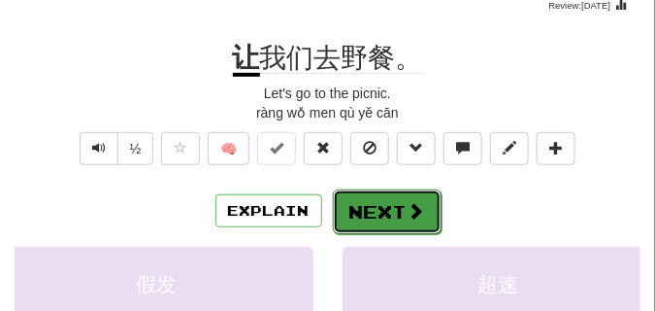
click at [381, 198] on button "Next" at bounding box center [387, 211] width 109 height 45
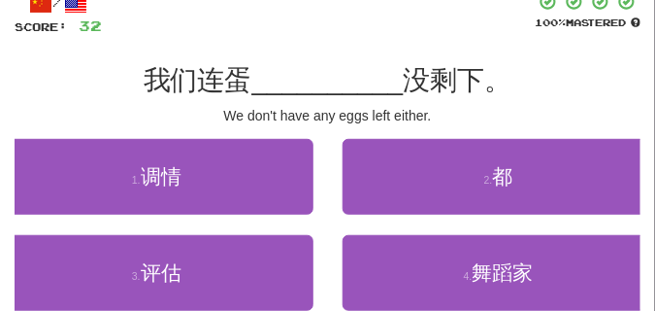
scroll to position [97, 0]
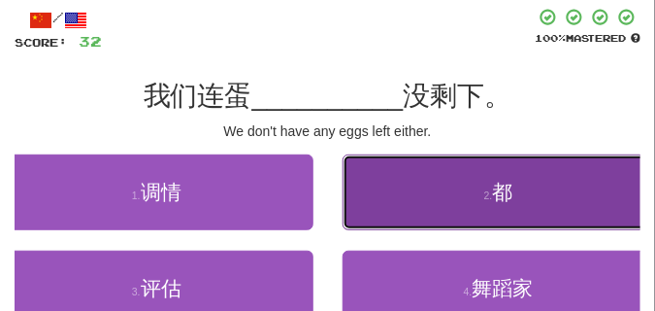
click at [478, 202] on button "2 . 都" at bounding box center [500, 192] width 314 height 76
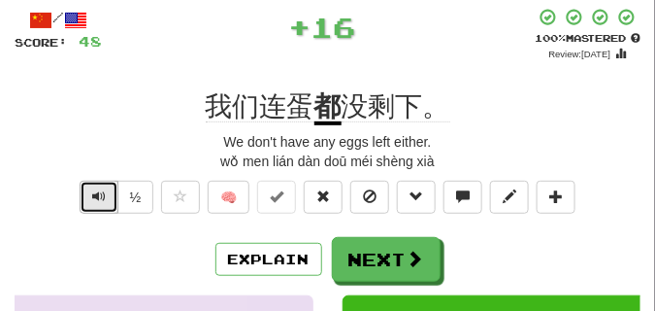
click at [98, 200] on span "Text-to-speech controls" at bounding box center [99, 196] width 14 height 14
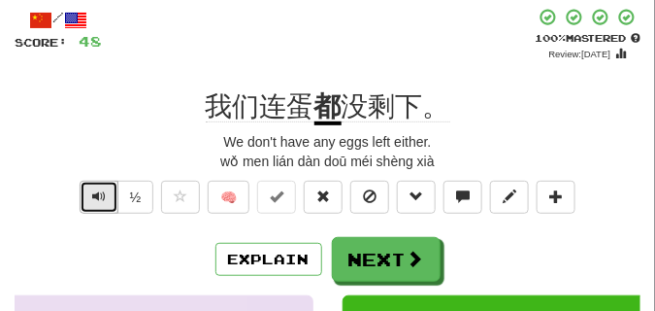
click at [98, 200] on span "Text-to-speech controls" at bounding box center [99, 196] width 14 height 14
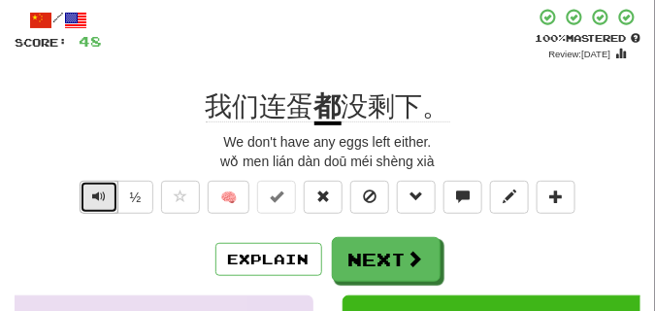
click at [98, 200] on span "Text-to-speech controls" at bounding box center [99, 196] width 14 height 14
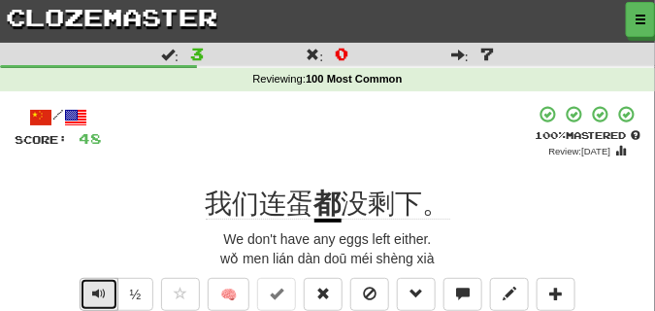
scroll to position [49, 0]
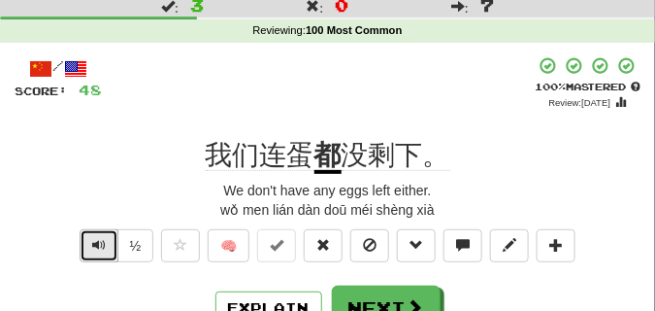
click at [109, 241] on button "Text-to-speech controls" at bounding box center [99, 245] width 39 height 33
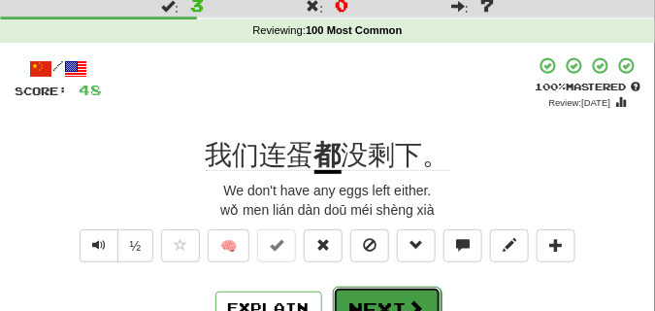
click at [357, 297] on button "Next" at bounding box center [387, 308] width 109 height 45
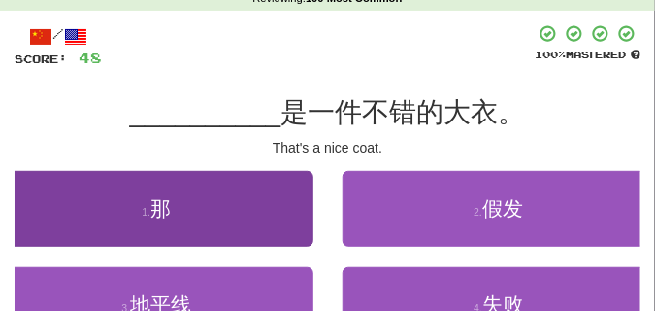
scroll to position [146, 0]
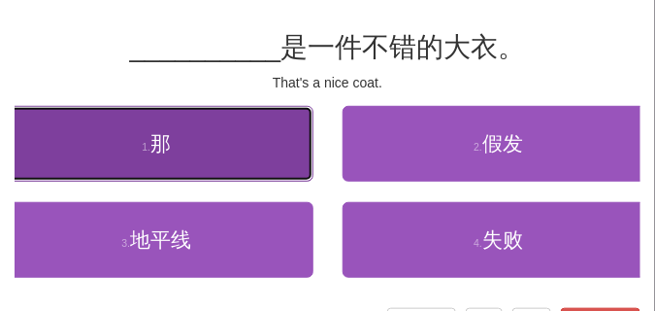
click at [207, 156] on button "1 . 那" at bounding box center [157, 144] width 314 height 76
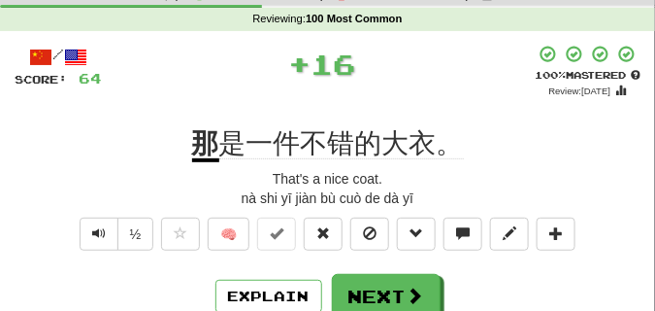
scroll to position [49, 0]
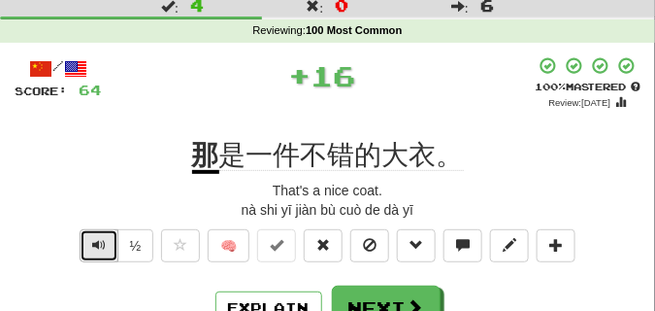
click at [93, 243] on span "Text-to-speech controls" at bounding box center [99, 245] width 14 height 14
click at [92, 243] on span "Text-to-speech controls" at bounding box center [99, 245] width 14 height 14
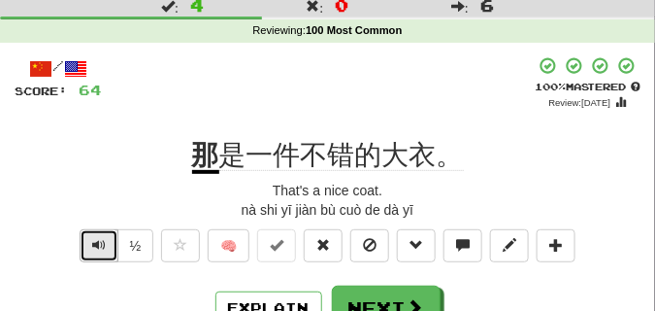
click at [92, 243] on span "Text-to-speech controls" at bounding box center [99, 245] width 14 height 14
click at [96, 250] on span "Text-to-speech controls" at bounding box center [99, 245] width 14 height 14
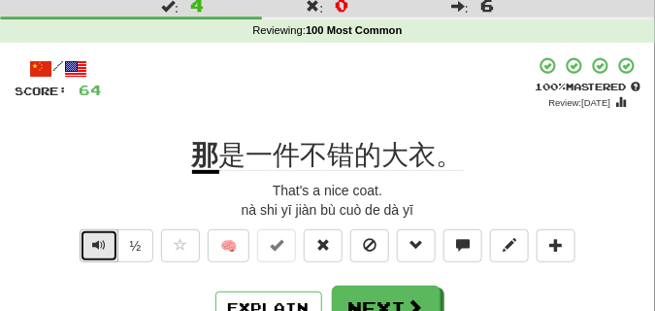
click at [96, 250] on span "Text-to-speech controls" at bounding box center [99, 245] width 14 height 14
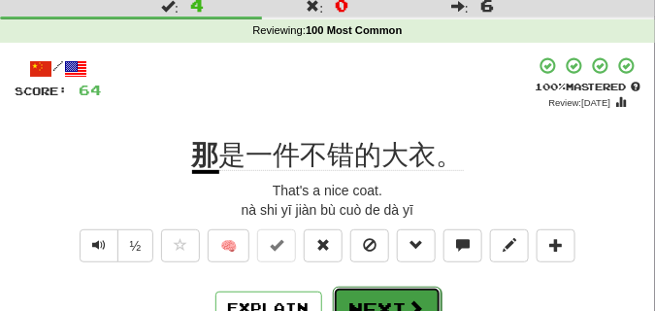
click at [367, 295] on button "Next" at bounding box center [387, 308] width 109 height 45
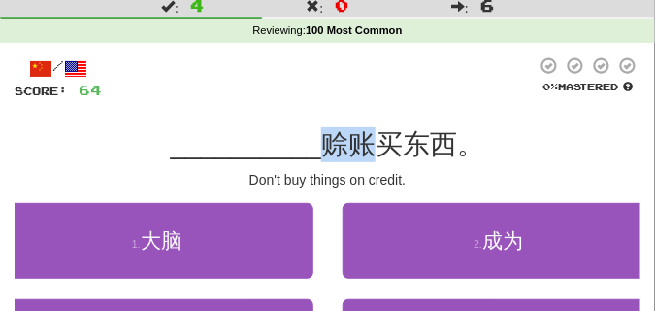
drag, startPoint x: 323, startPoint y: 149, endPoint x: 374, endPoint y: 149, distance: 50.5
click at [374, 149] on span "赊账买东西。" at bounding box center [402, 144] width 163 height 30
copy span "赊账"
click at [385, 84] on div at bounding box center [319, 78] width 434 height 44
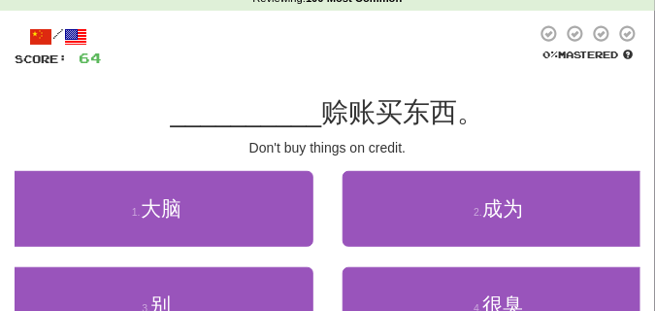
scroll to position [97, 0]
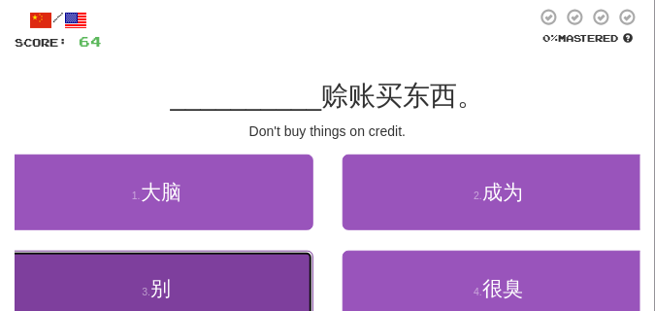
click at [251, 280] on button "3 . 别" at bounding box center [157, 289] width 314 height 76
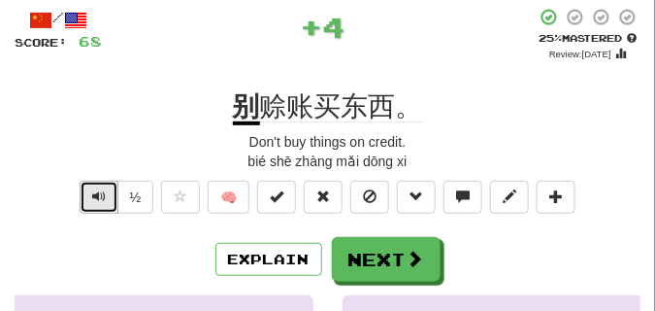
click at [102, 189] on span "Text-to-speech controls" at bounding box center [99, 196] width 14 height 14
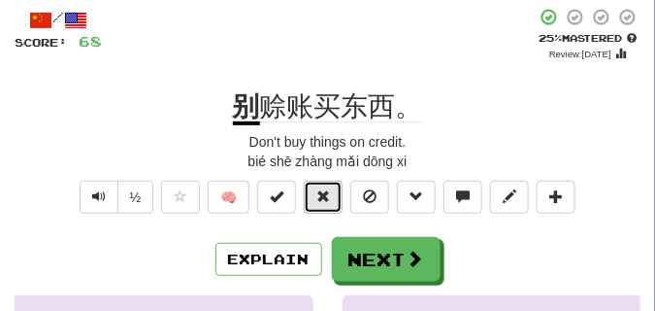
click at [316, 198] on button at bounding box center [323, 197] width 39 height 33
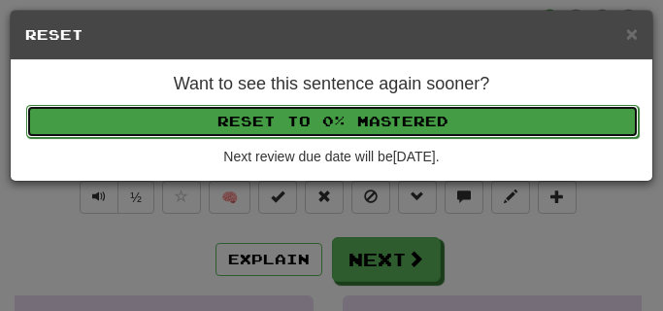
click at [320, 132] on button "Reset to 0% Mastered" at bounding box center [332, 121] width 613 height 33
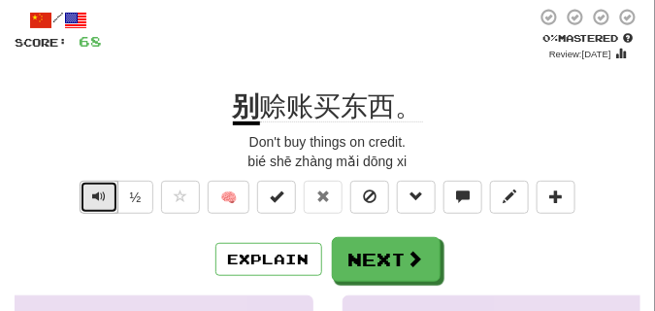
click at [88, 197] on button "Text-to-speech controls" at bounding box center [99, 197] width 39 height 33
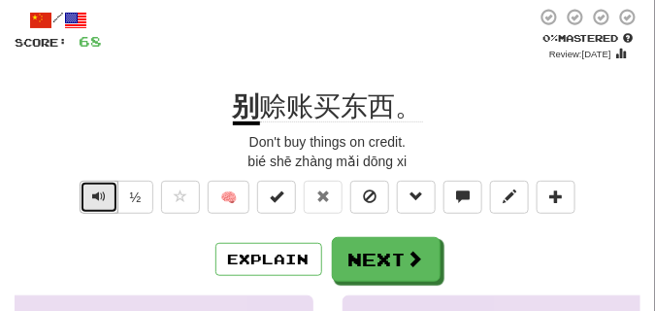
click at [88, 197] on button "Text-to-speech controls" at bounding box center [99, 197] width 39 height 33
click at [106, 192] on button "Text-to-speech controls" at bounding box center [99, 197] width 39 height 33
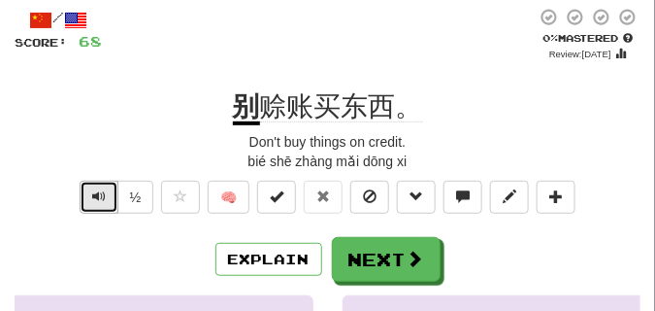
click at [106, 192] on button "Text-to-speech controls" at bounding box center [99, 197] width 39 height 33
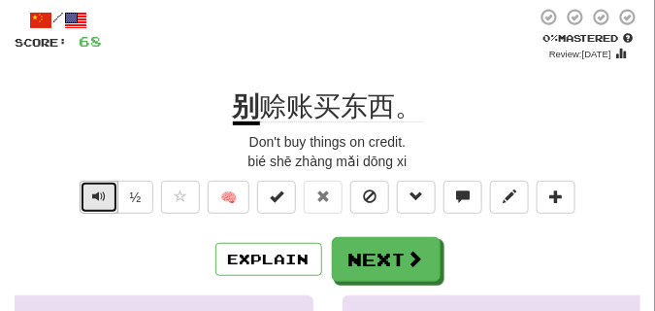
click at [106, 192] on button "Text-to-speech controls" at bounding box center [99, 197] width 39 height 33
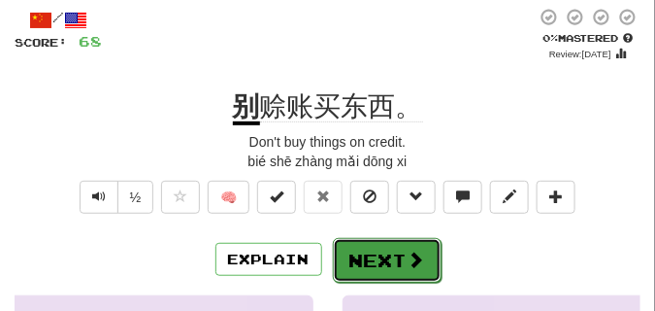
click at [356, 249] on button "Next" at bounding box center [387, 260] width 109 height 45
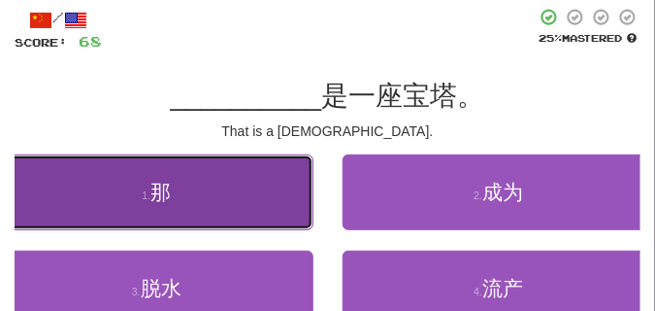
click at [228, 187] on button "1 . 那" at bounding box center [157, 192] width 314 height 76
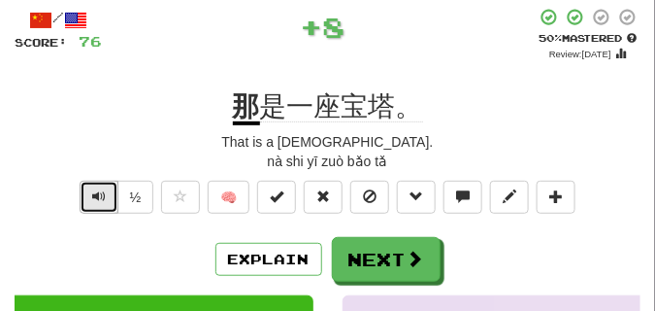
click at [92, 196] on span "Text-to-speech controls" at bounding box center [99, 196] width 14 height 14
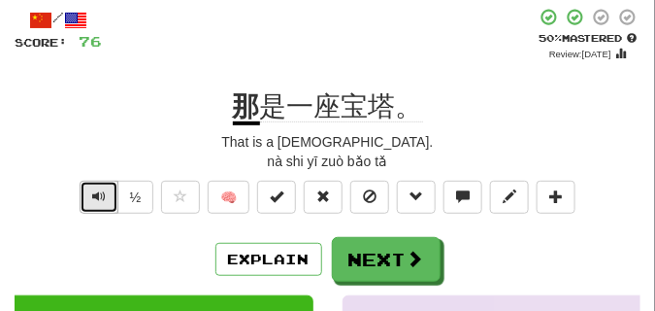
click at [92, 196] on span "Text-to-speech controls" at bounding box center [99, 196] width 14 height 14
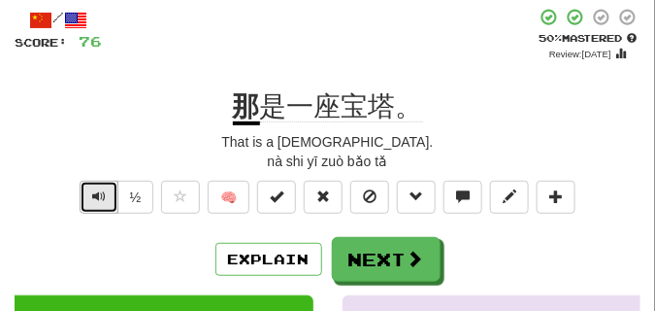
click at [98, 196] on span "Text-to-speech controls" at bounding box center [99, 196] width 14 height 14
click at [95, 198] on span "Text-to-speech controls" at bounding box center [99, 196] width 14 height 14
click at [95, 200] on span "Text-to-speech controls" at bounding box center [99, 196] width 14 height 14
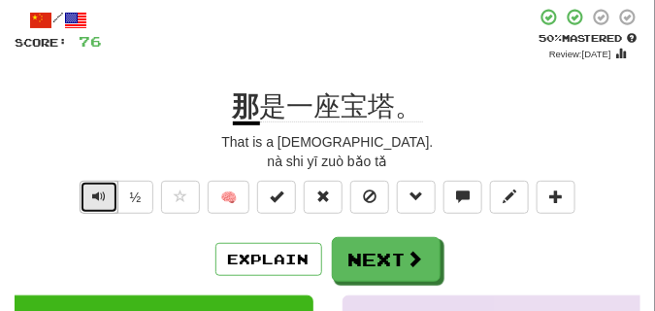
click at [96, 200] on span "Text-to-speech controls" at bounding box center [99, 196] width 14 height 14
